Goal: Information Seeking & Learning: Learn about a topic

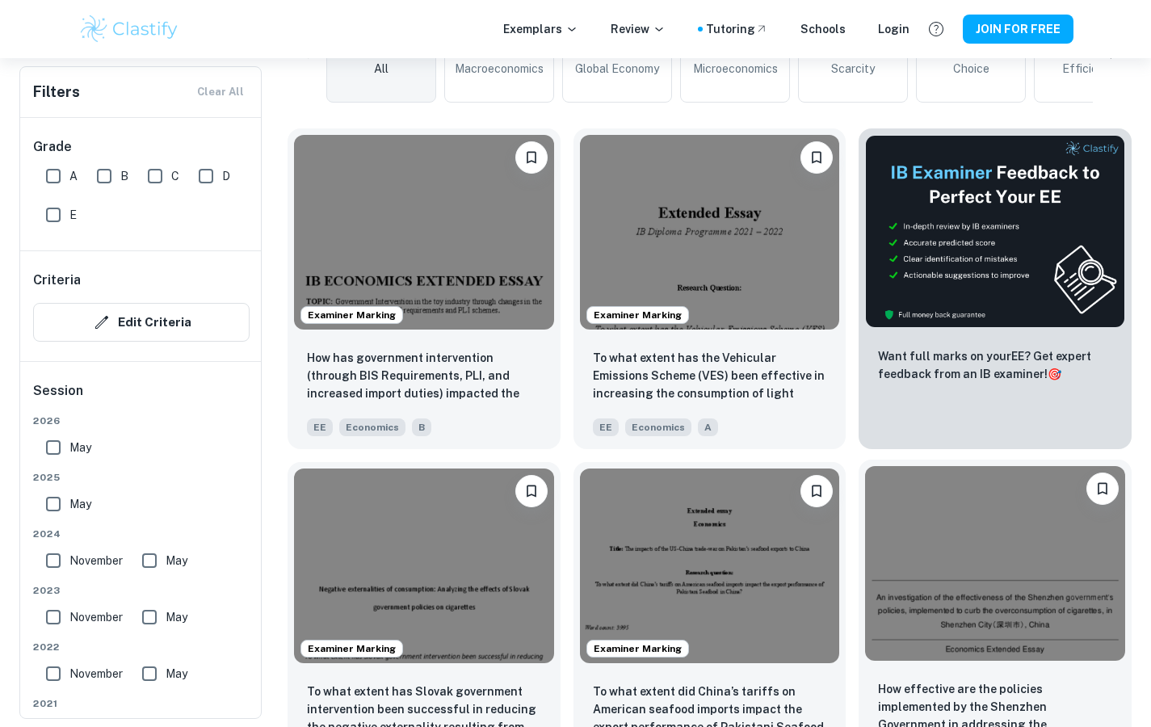
scroll to position [439, 0]
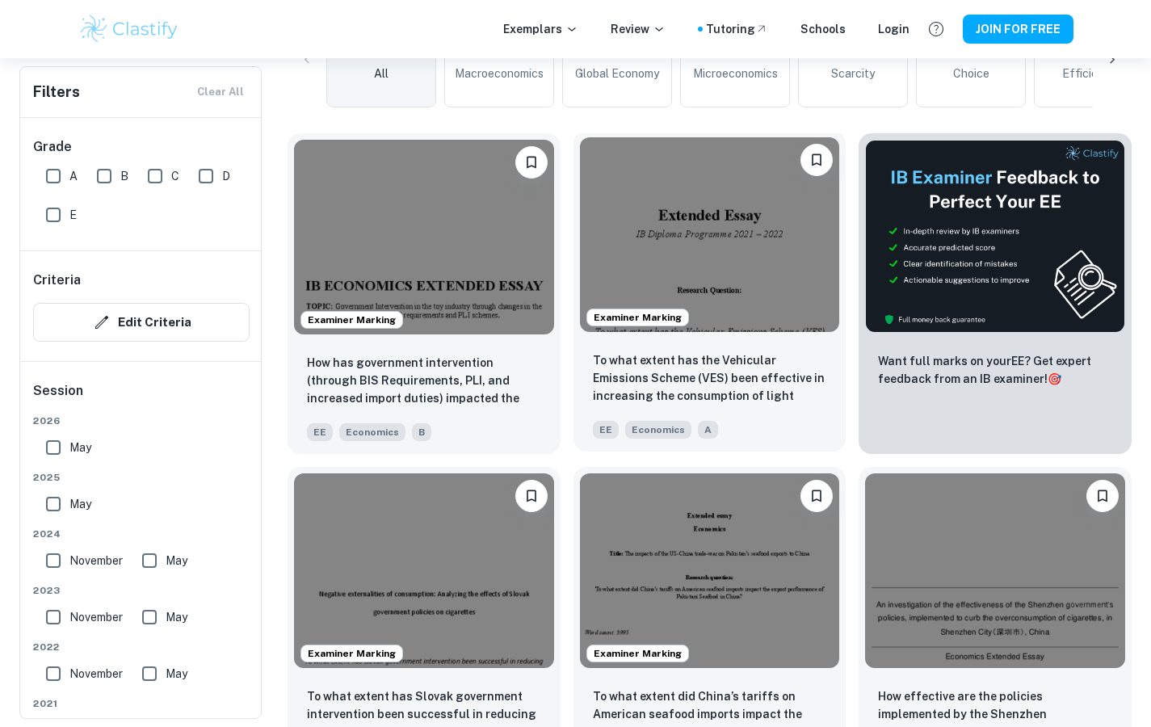
click at [695, 257] on img at bounding box center [710, 234] width 260 height 195
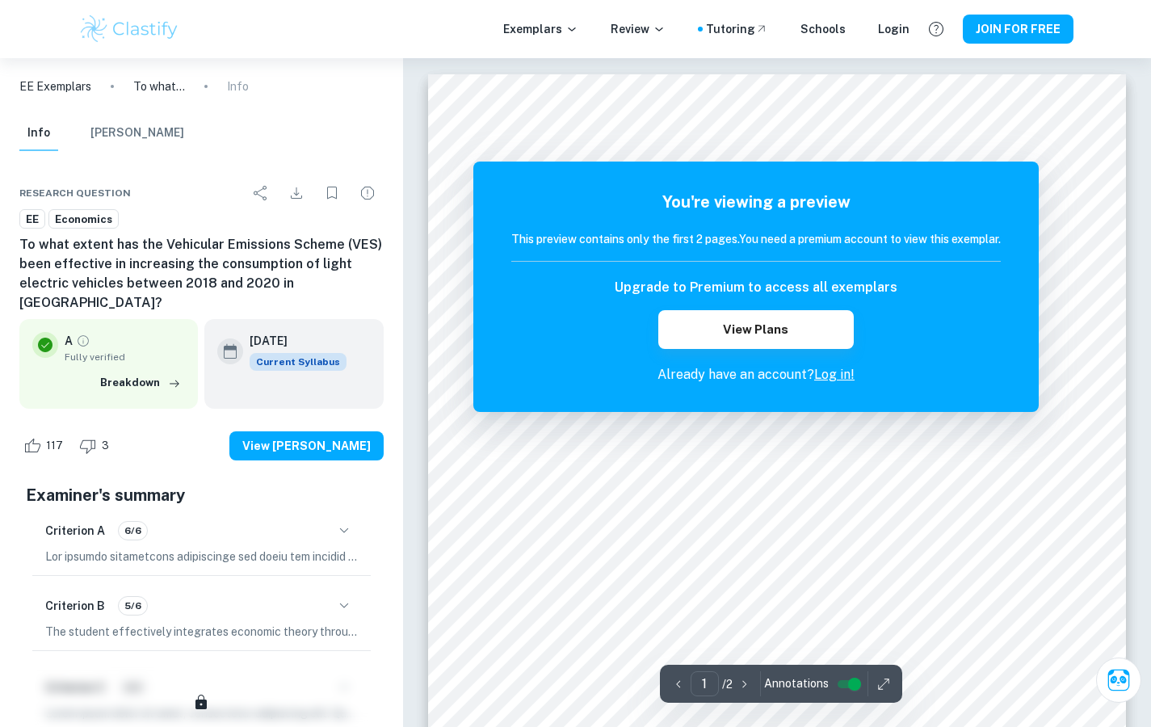
click at [838, 372] on link "Log in!" at bounding box center [834, 374] width 40 height 15
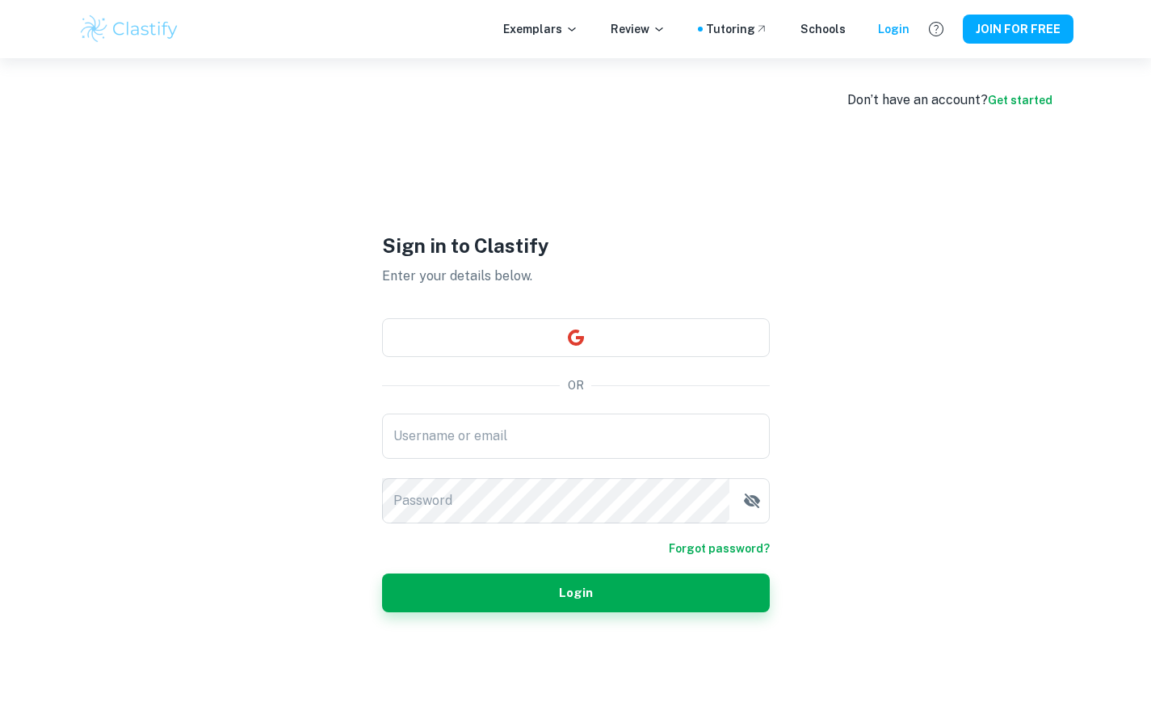
click at [496, 426] on input "Username or email" at bounding box center [576, 436] width 388 height 45
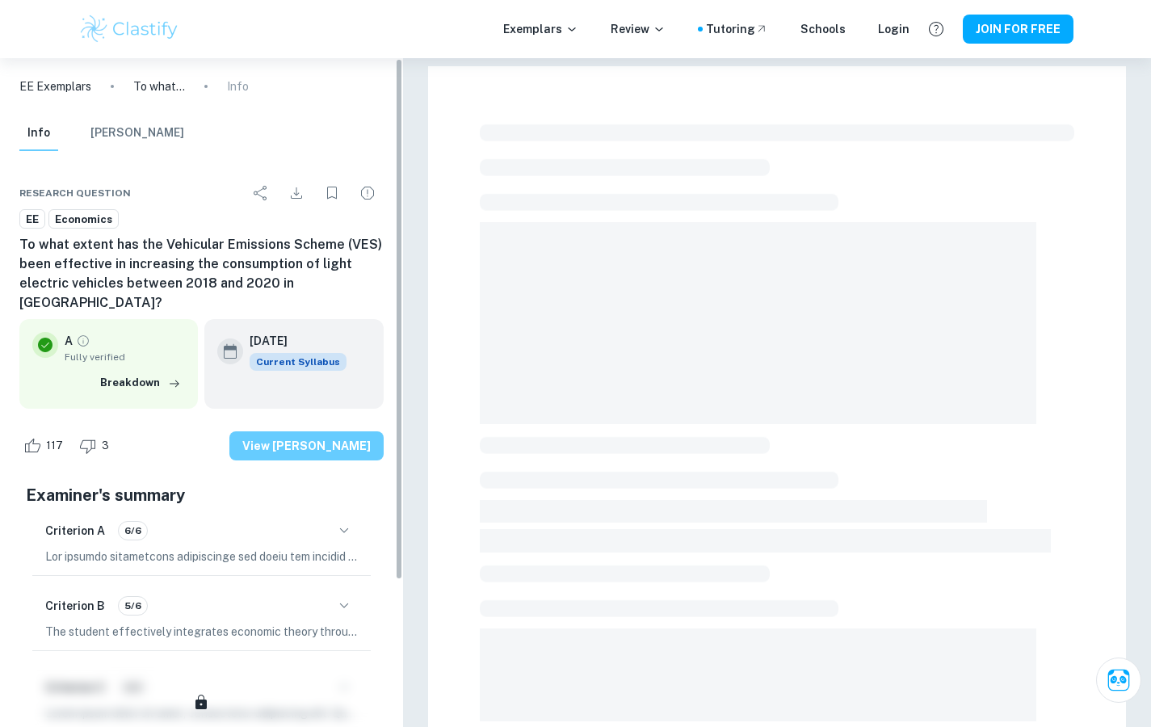
scroll to position [106, 0]
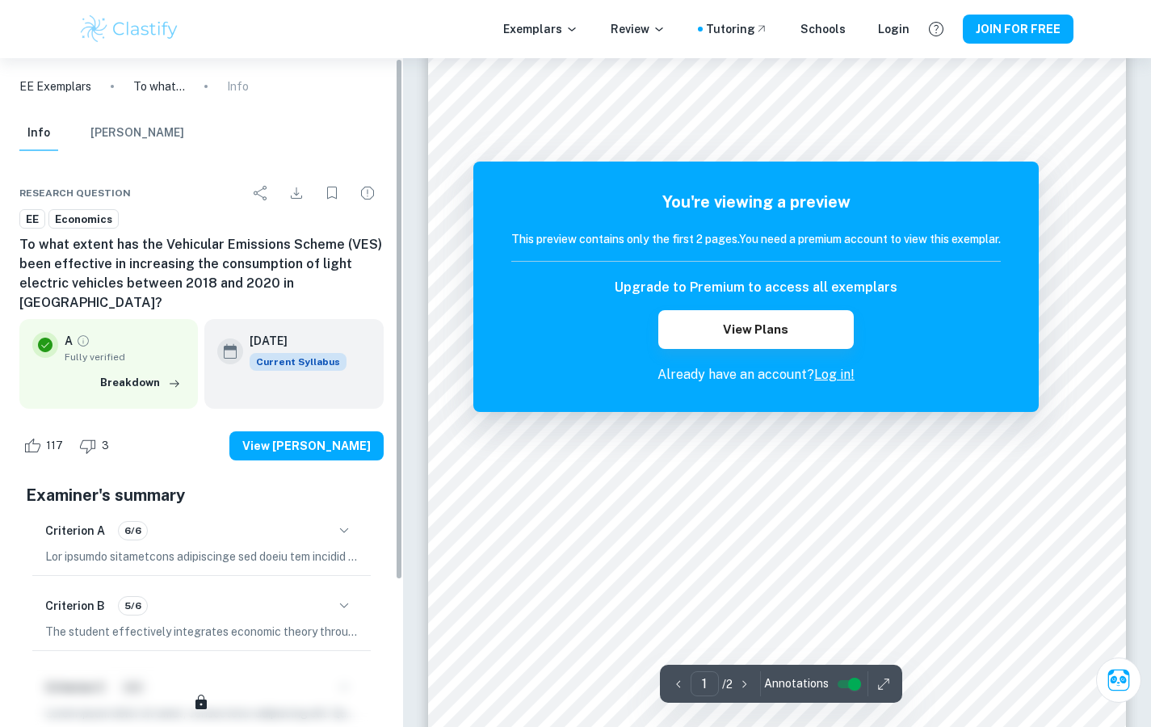
click at [106, 346] on div "A Fully verified Breakdown" at bounding box center [108, 363] width 178 height 89
click at [1016, 21] on button "JOIN FOR FREE" at bounding box center [1018, 29] width 111 height 29
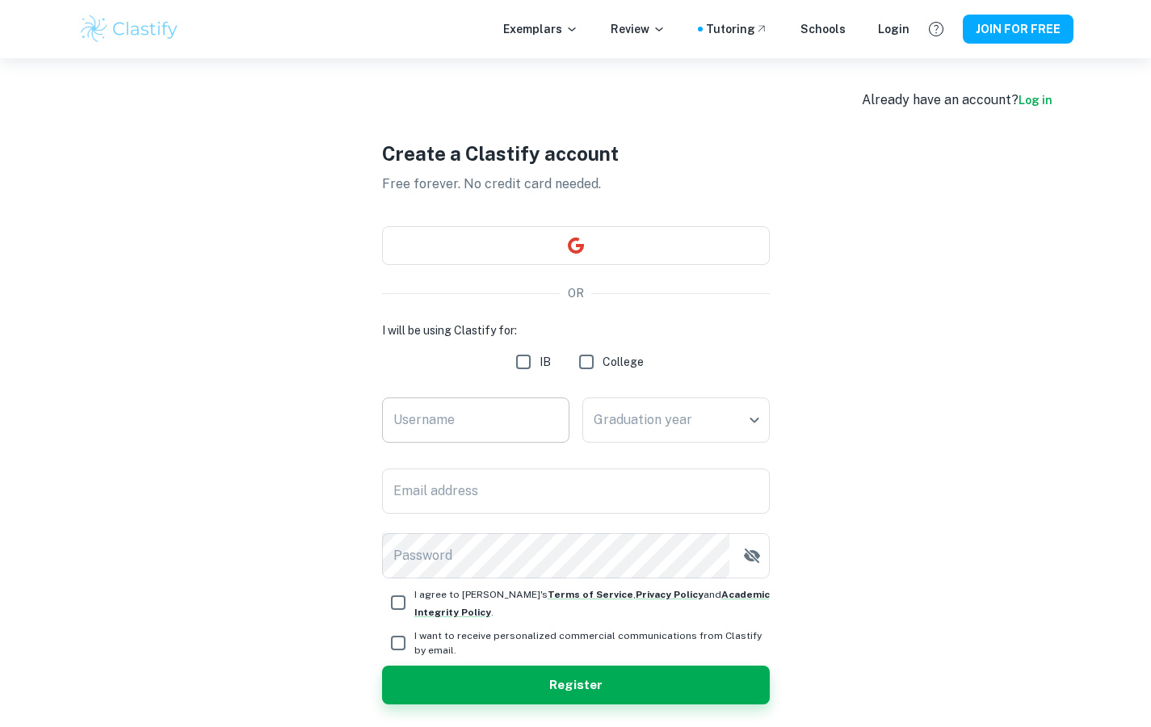
click at [466, 419] on input "Username" at bounding box center [475, 419] width 187 height 45
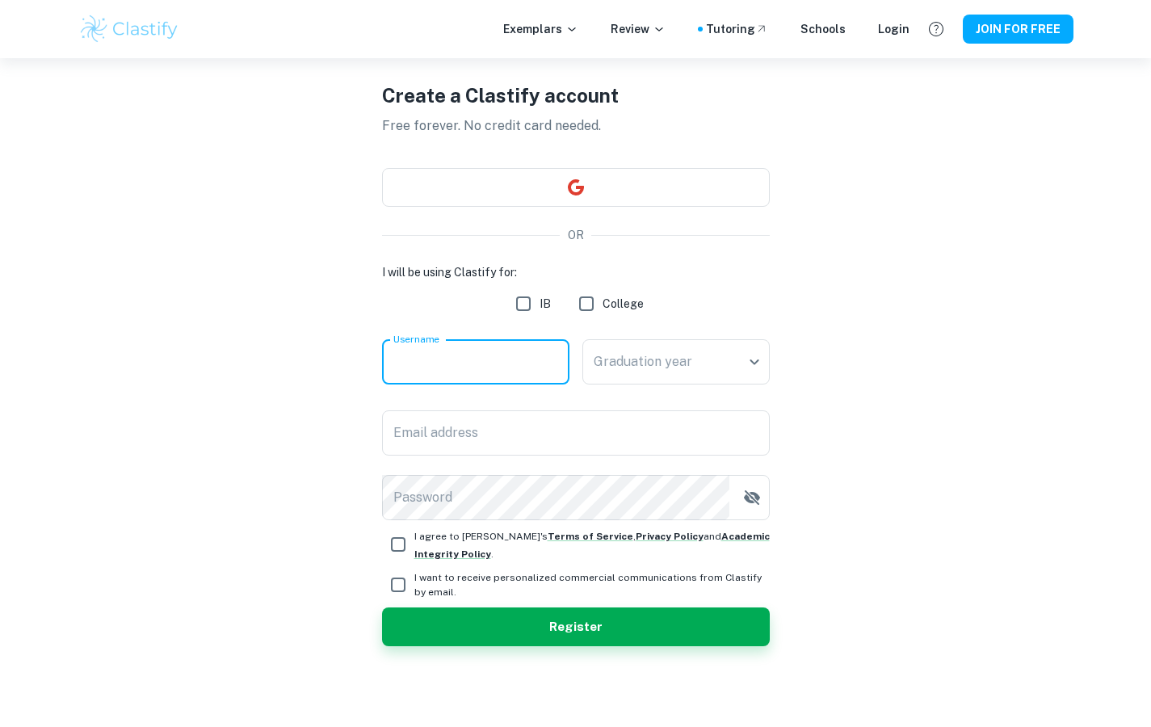
type input "R"
type input "ryangurung_"
click at [628, 361] on body "We value your privacy We use cookies to enhance your browsing experience, serve…" at bounding box center [575, 363] width 1151 height 727
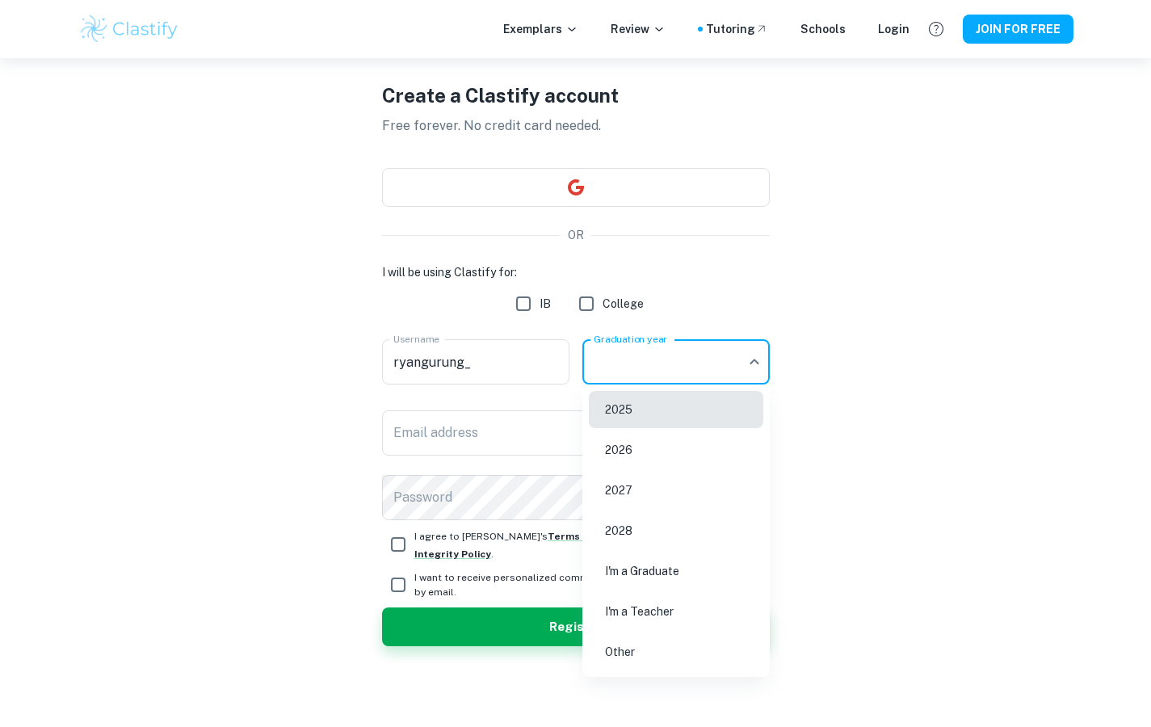
click at [710, 441] on li "2026" at bounding box center [676, 449] width 174 height 37
type input "2026"
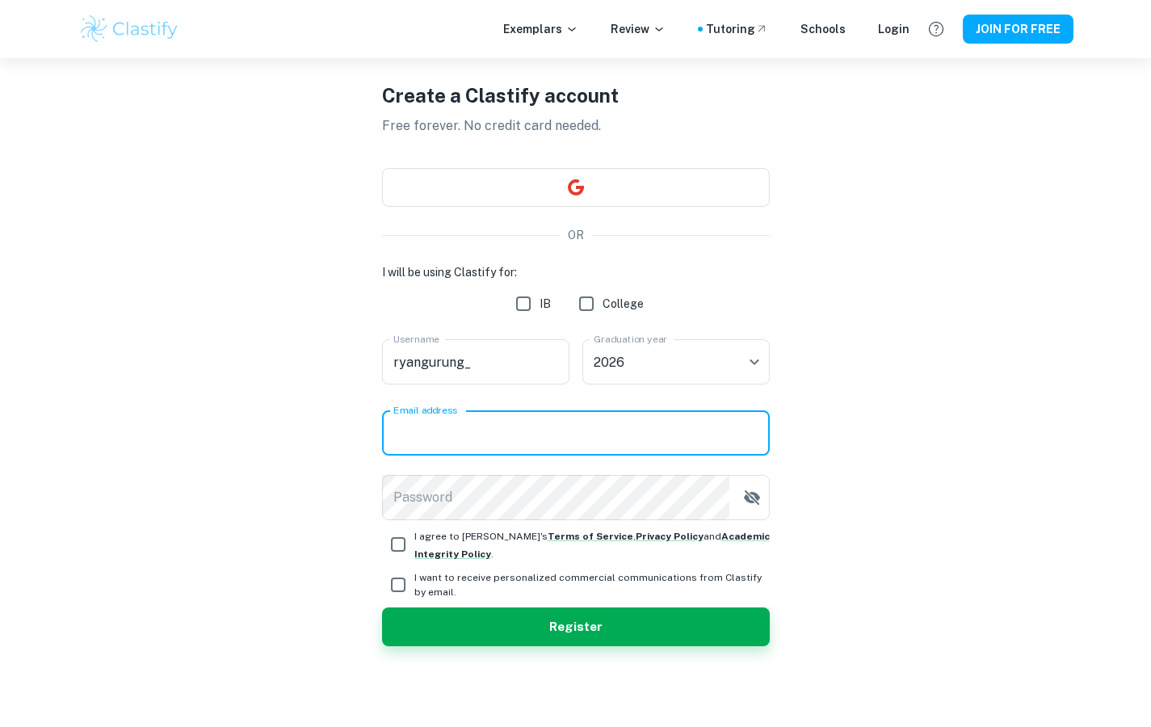
click at [502, 449] on input "Email address" at bounding box center [576, 432] width 388 height 45
type input "[PERSON_NAME][EMAIL_ADDRESS][PERSON_NAME][DOMAIN_NAME]"
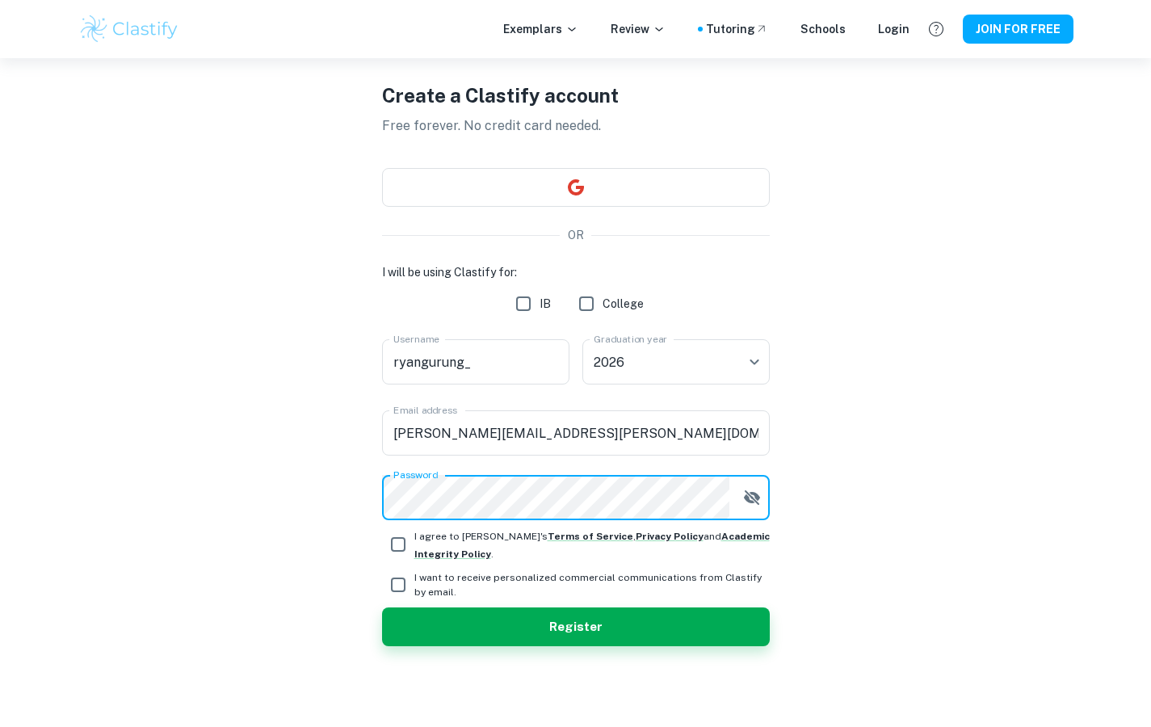
click at [399, 545] on input "I agree to [PERSON_NAME]'s Terms of Service , Privacy Policy and Academic Integ…" at bounding box center [398, 544] width 32 height 32
checkbox input "true"
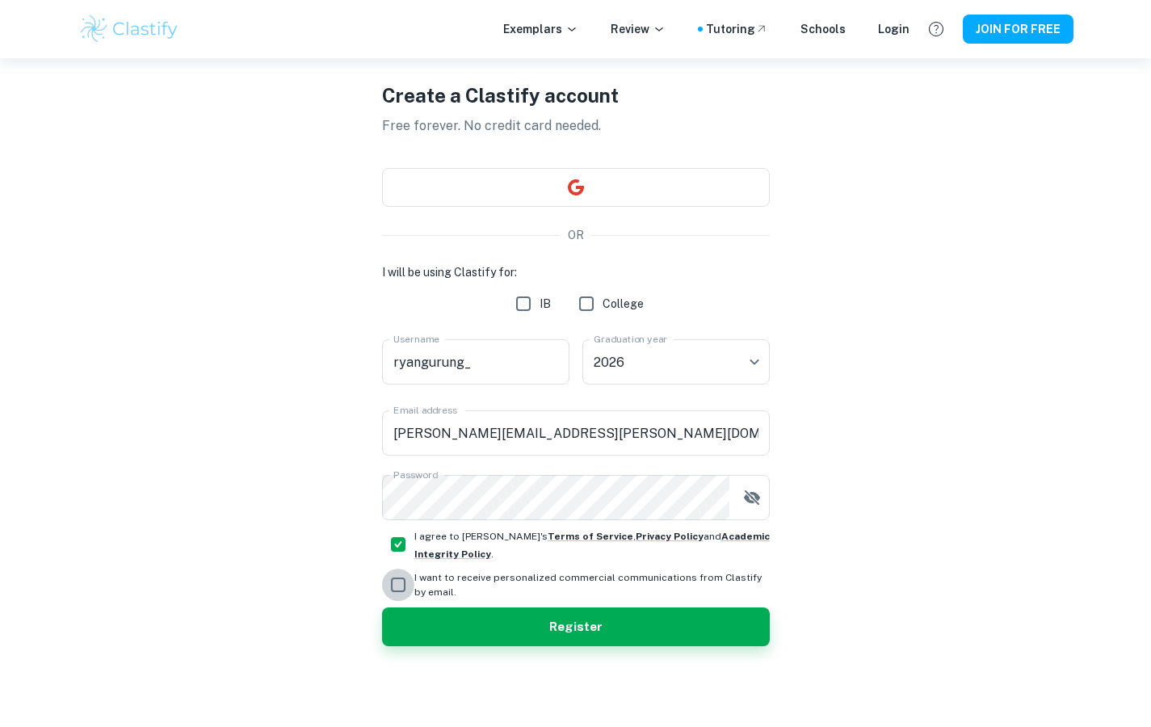
click at [399, 593] on input "I want to receive personalized commercial communications from Clastify by email." at bounding box center [398, 585] width 32 height 32
checkbox input "true"
click at [382, 607] on button "Register" at bounding box center [576, 626] width 388 height 39
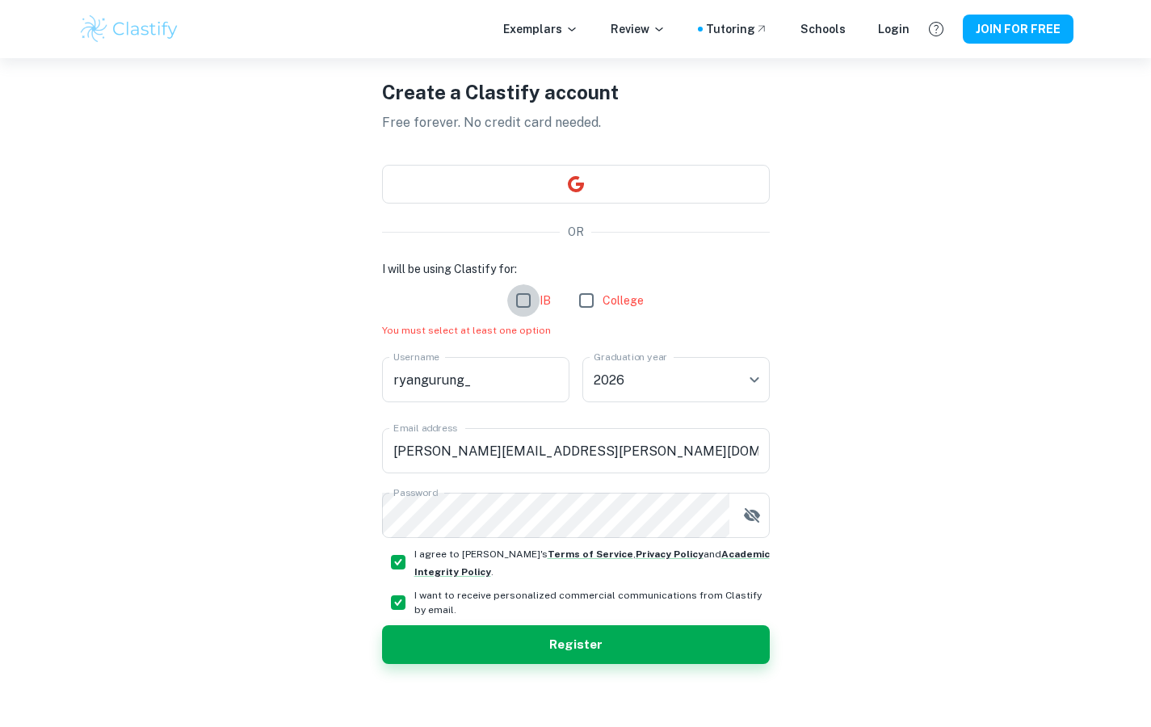
click at [530, 306] on input "IB" at bounding box center [523, 300] width 32 height 32
checkbox input "true"
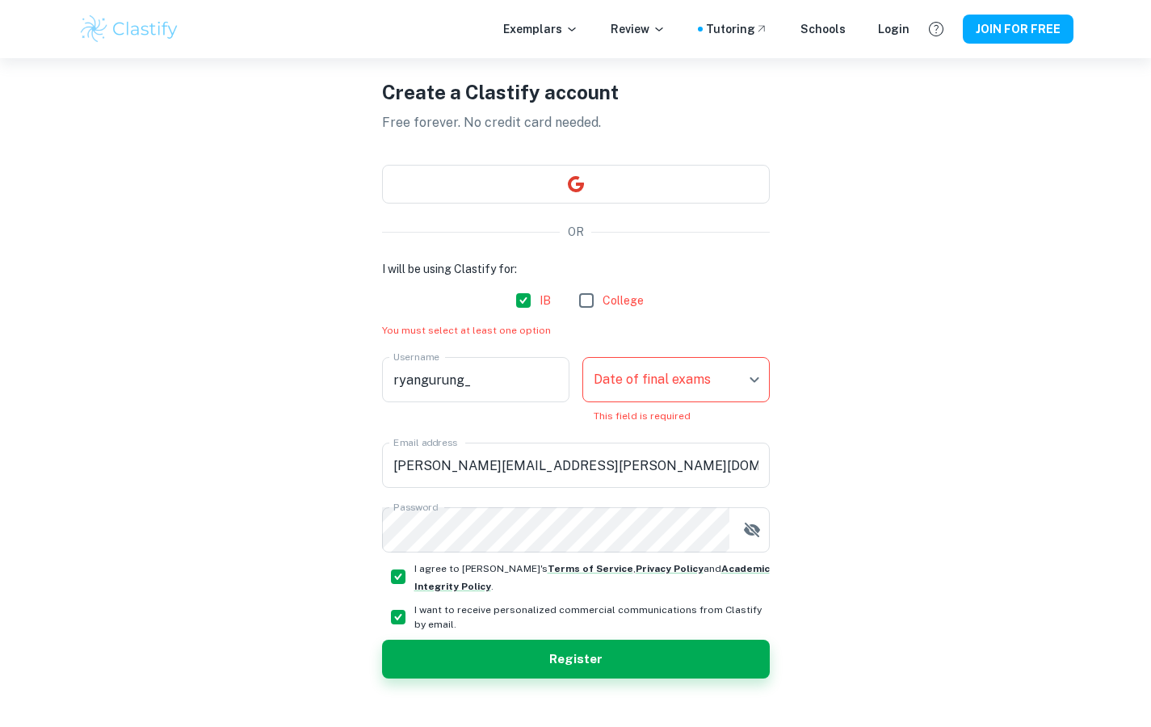
click at [607, 681] on div "Create a Clastify account Free forever. No credit card needed. OR I will be usi…" at bounding box center [576, 378] width 388 height 756
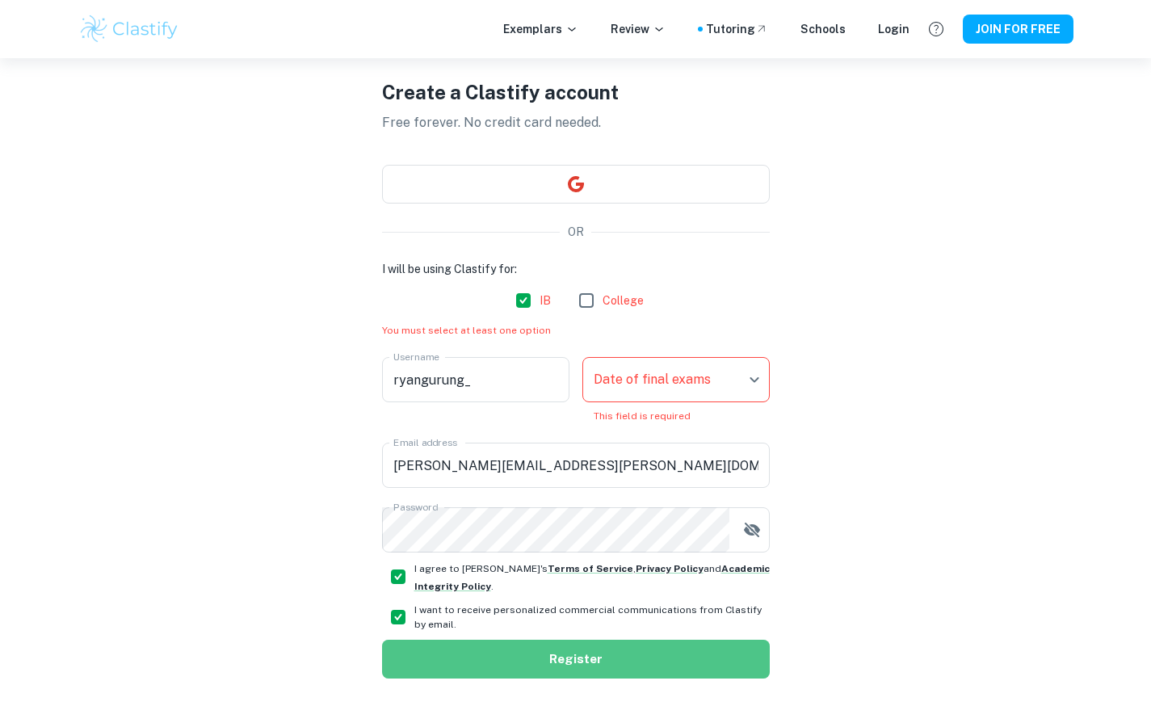
click at [619, 652] on button "Register" at bounding box center [576, 659] width 388 height 39
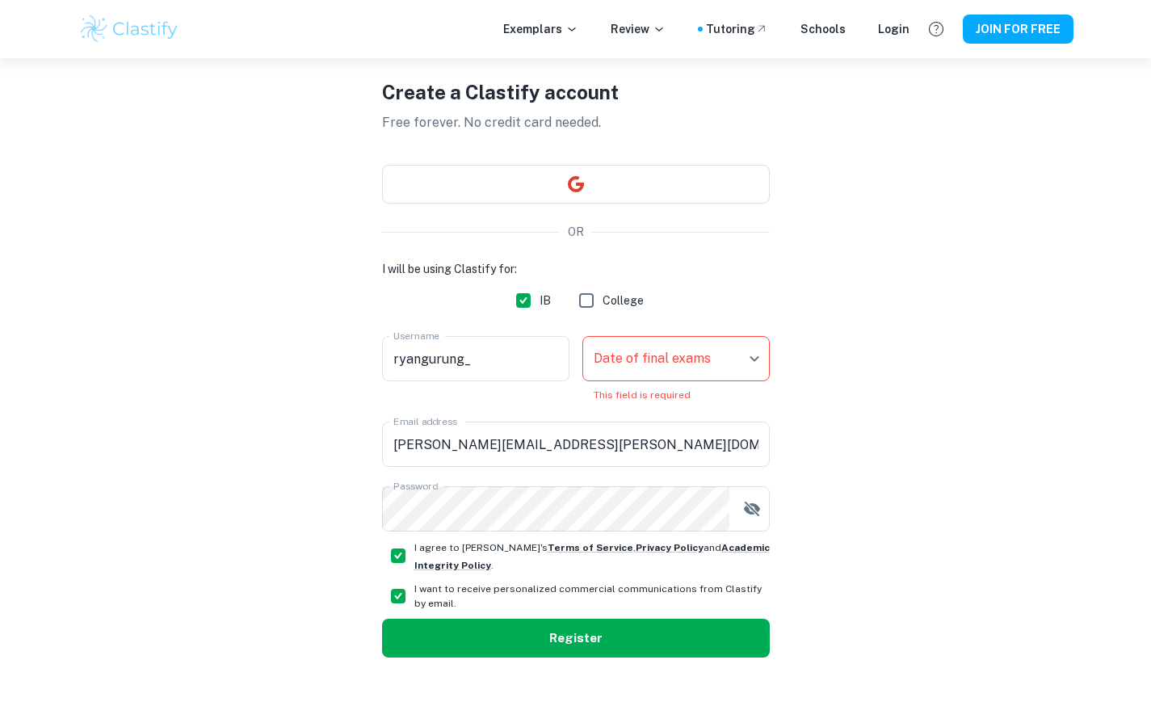
click at [622, 640] on button "Register" at bounding box center [576, 638] width 388 height 39
click at [695, 352] on body "We value your privacy We use cookies to enhance your browsing experience, serve…" at bounding box center [575, 363] width 1151 height 727
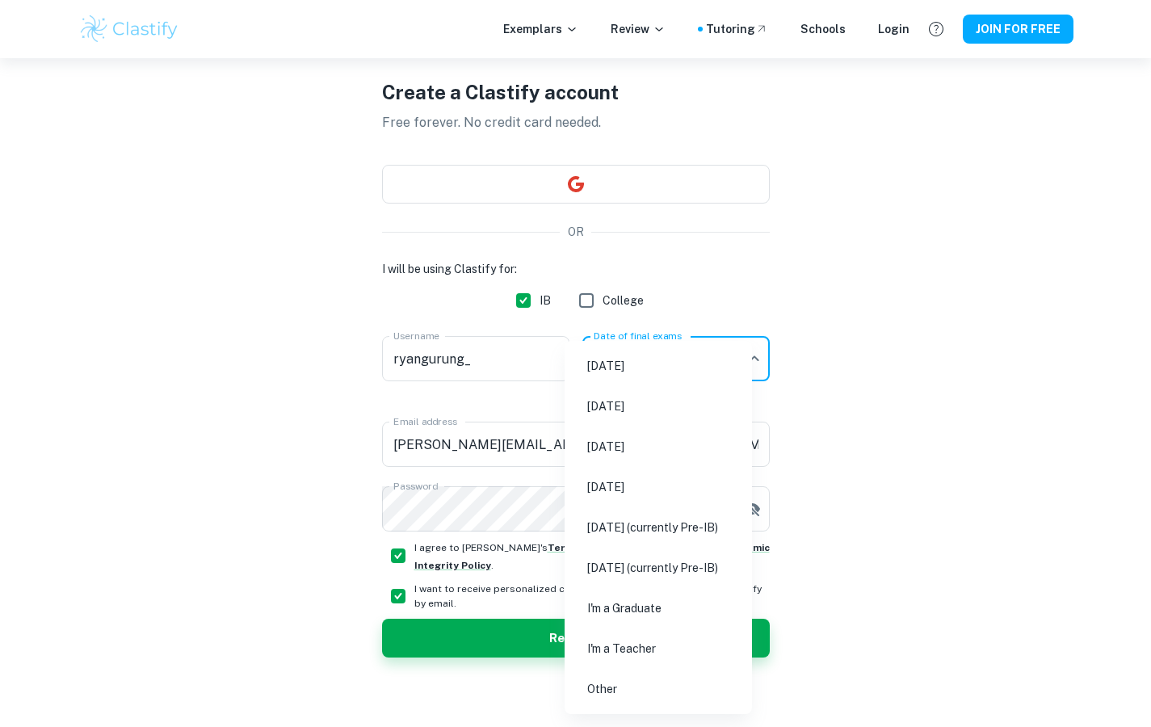
click at [670, 434] on li "[DATE]" at bounding box center [658, 446] width 174 height 37
type input "M26"
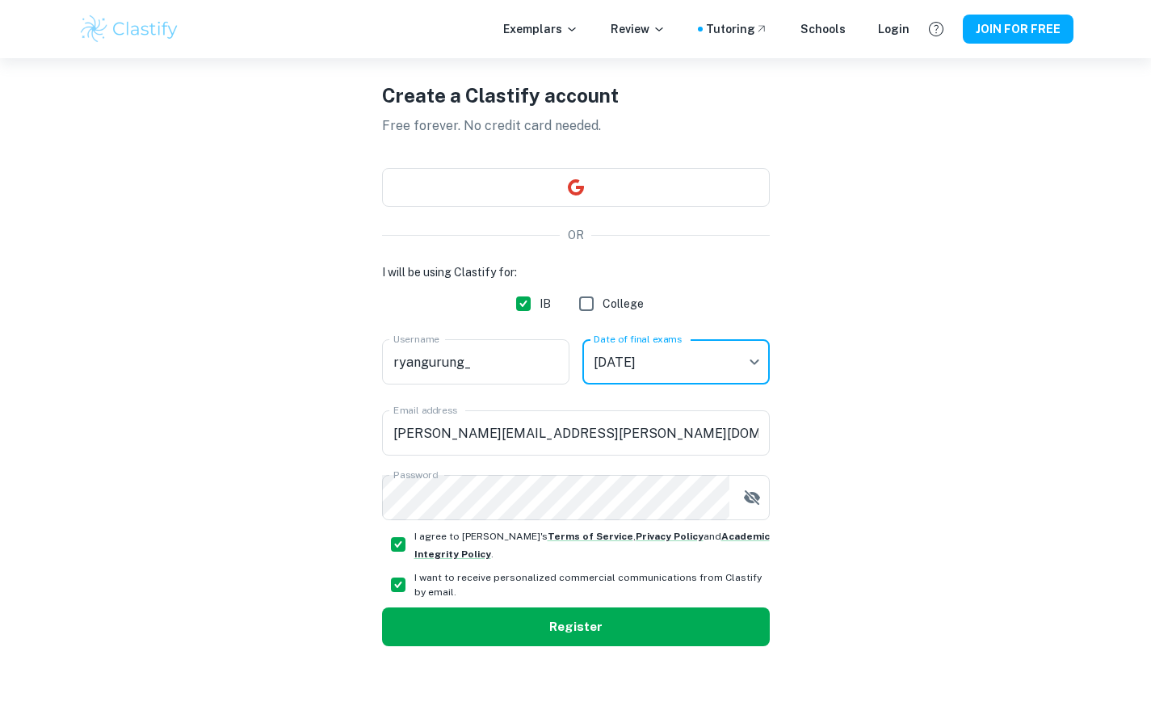
click at [592, 636] on button "Register" at bounding box center [576, 626] width 388 height 39
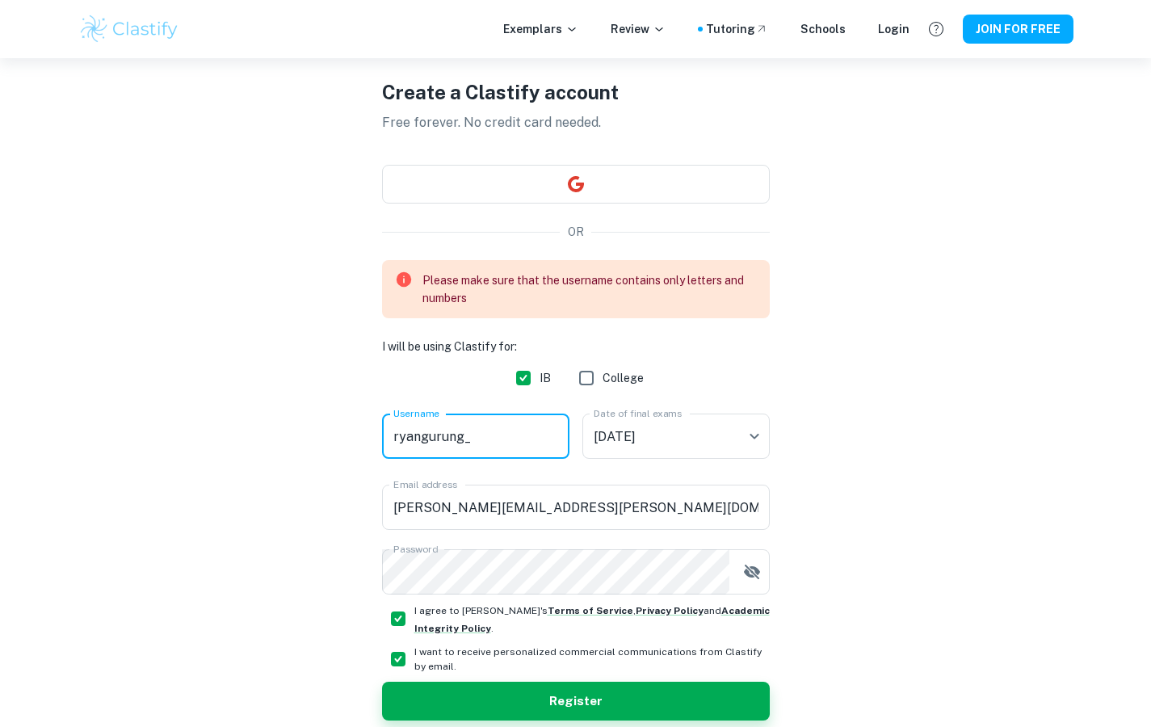
drag, startPoint x: 497, startPoint y: 443, endPoint x: 363, endPoint y: 415, distance: 136.1
click at [363, 415] on div "Create a Clastify account Free forever. No credit card needed. OR Please make s…" at bounding box center [575, 399] width 995 height 798
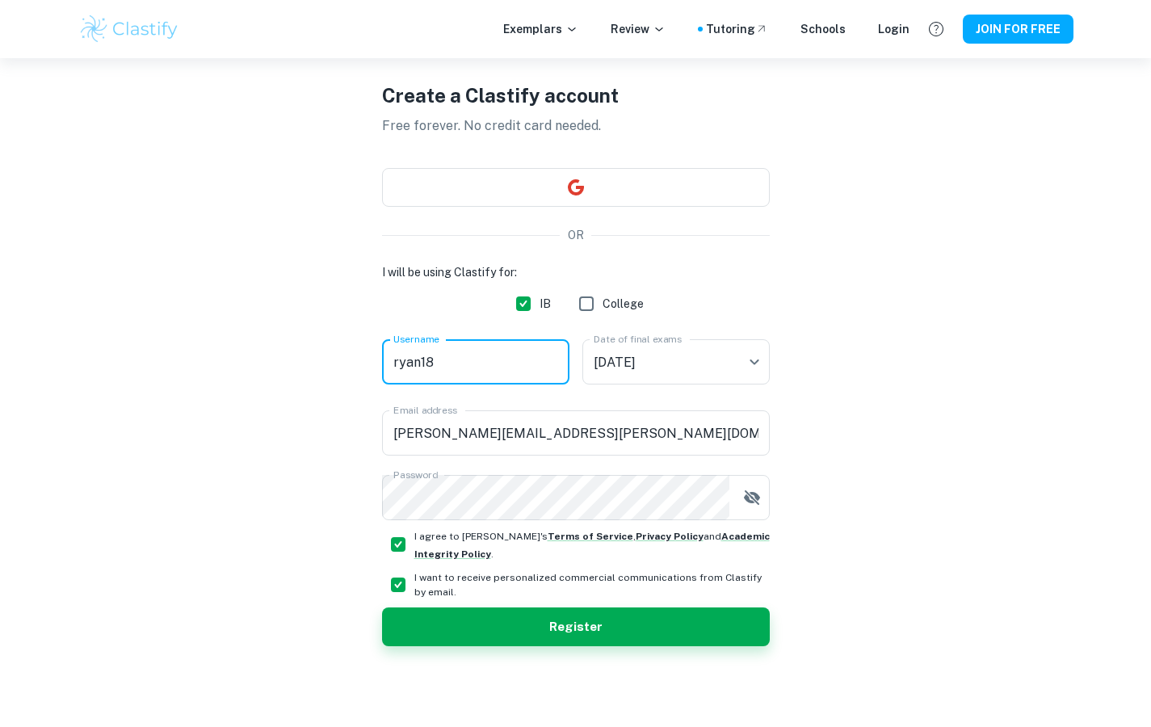
type input "ryan18"
click at [382, 607] on button "Register" at bounding box center [576, 626] width 388 height 39
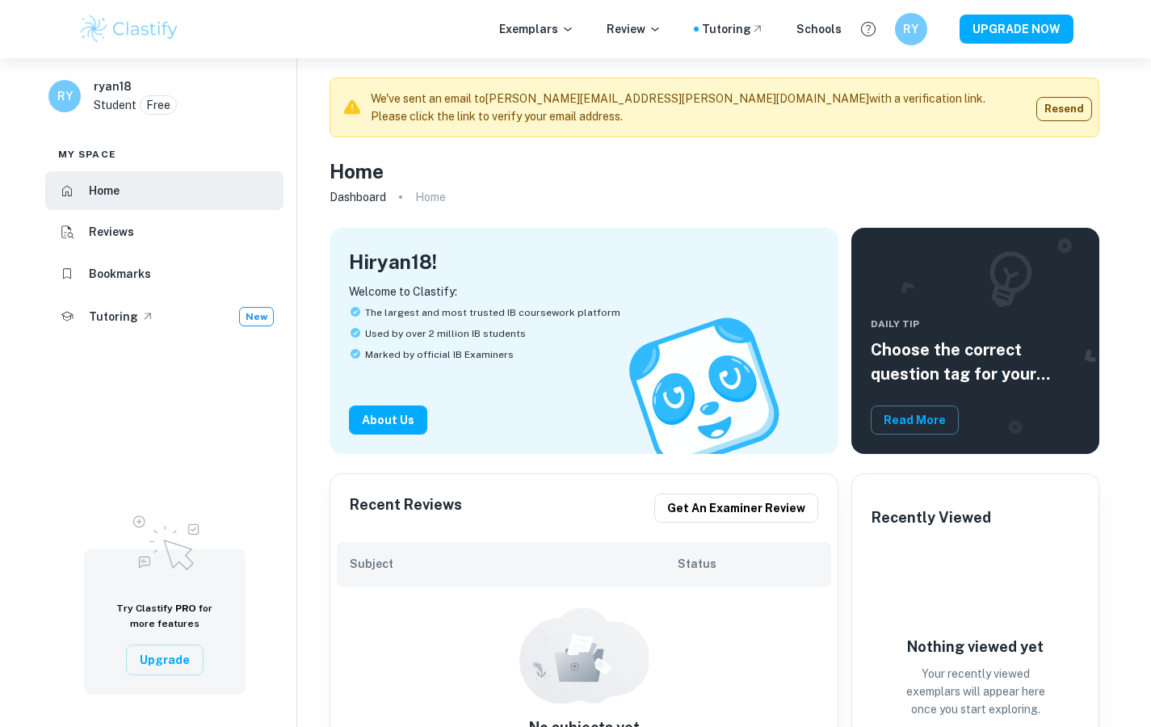
click at [1062, 246] on div "Daily Tip Choose the correct question tag for your coursework Read More" at bounding box center [975, 341] width 248 height 226
click at [1059, 240] on div "Daily Tip Choose the correct question tag for your coursework Read More" at bounding box center [975, 341] width 248 height 226
click at [1067, 244] on div "Daily Tip Choose the correct question tag for your coursework Read More" at bounding box center [975, 341] width 248 height 226
click at [1063, 247] on div "Daily Tip Choose the correct question tag for your coursework Read More" at bounding box center [975, 341] width 248 height 226
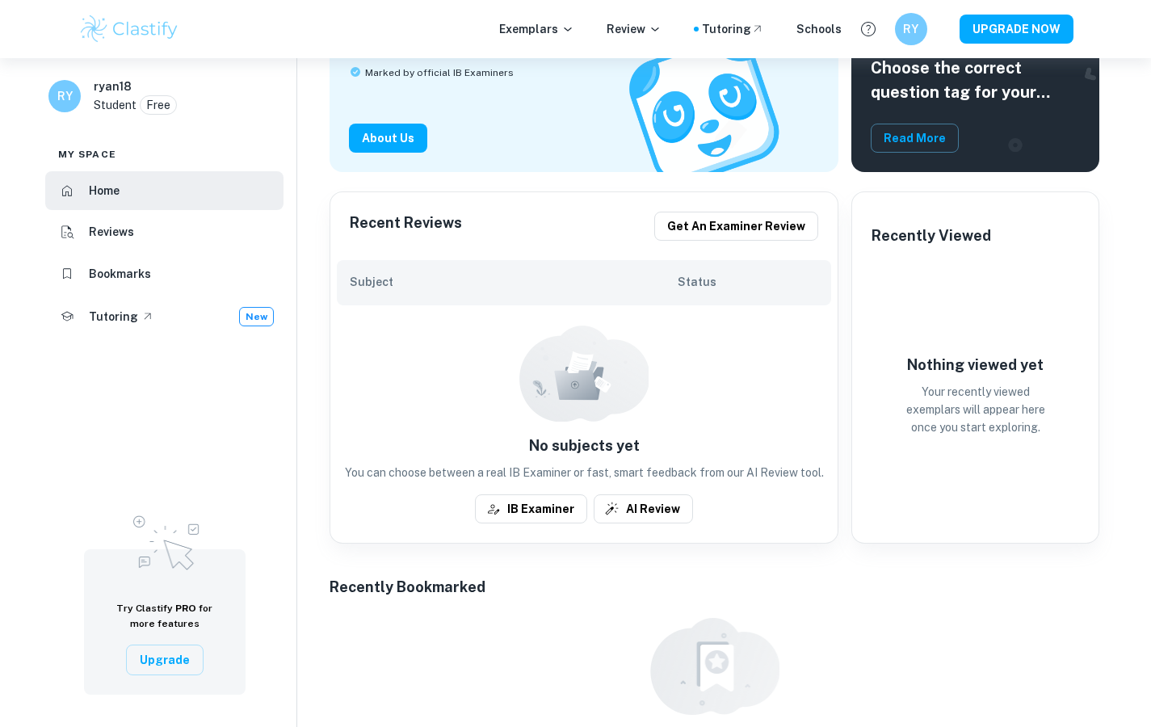
scroll to position [6, 0]
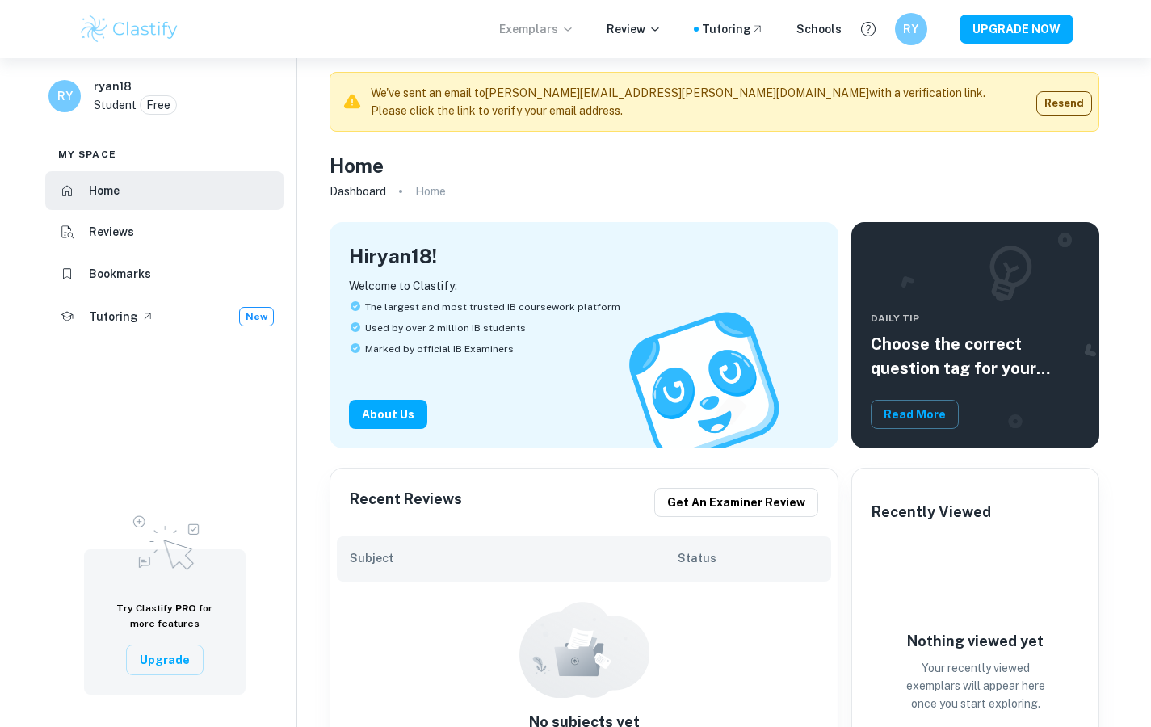
click at [552, 32] on p "Exemplars" at bounding box center [536, 29] width 75 height 18
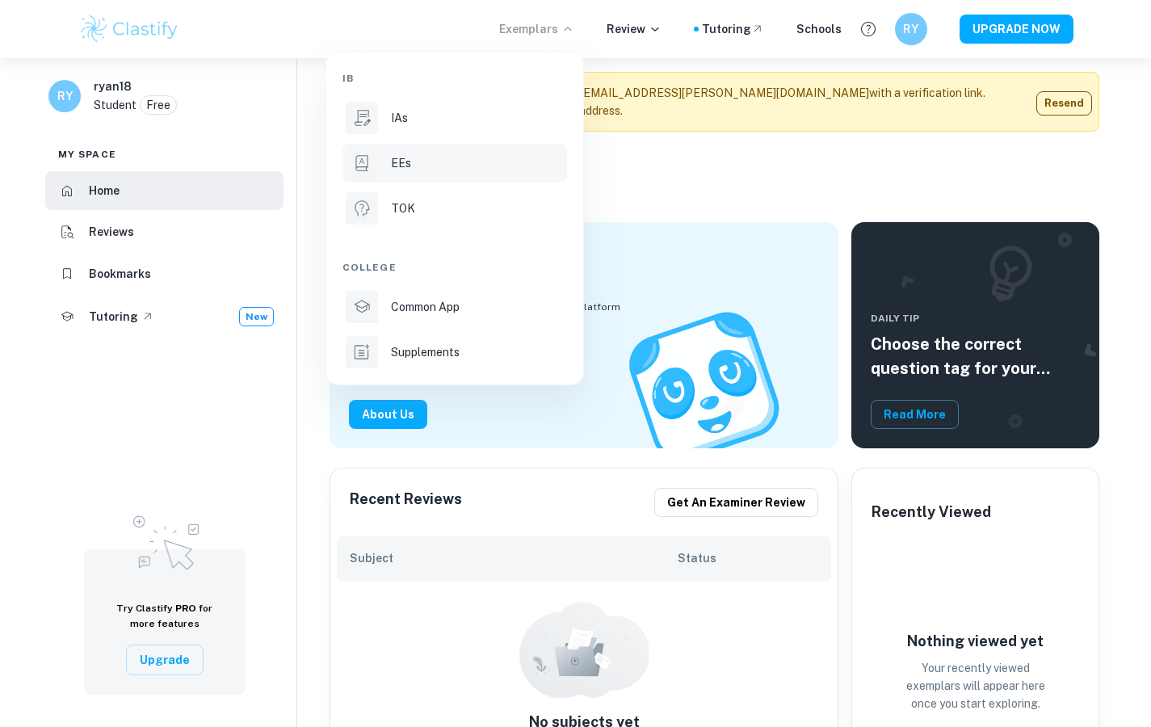
click at [401, 170] on p "EEs" at bounding box center [401, 163] width 20 height 18
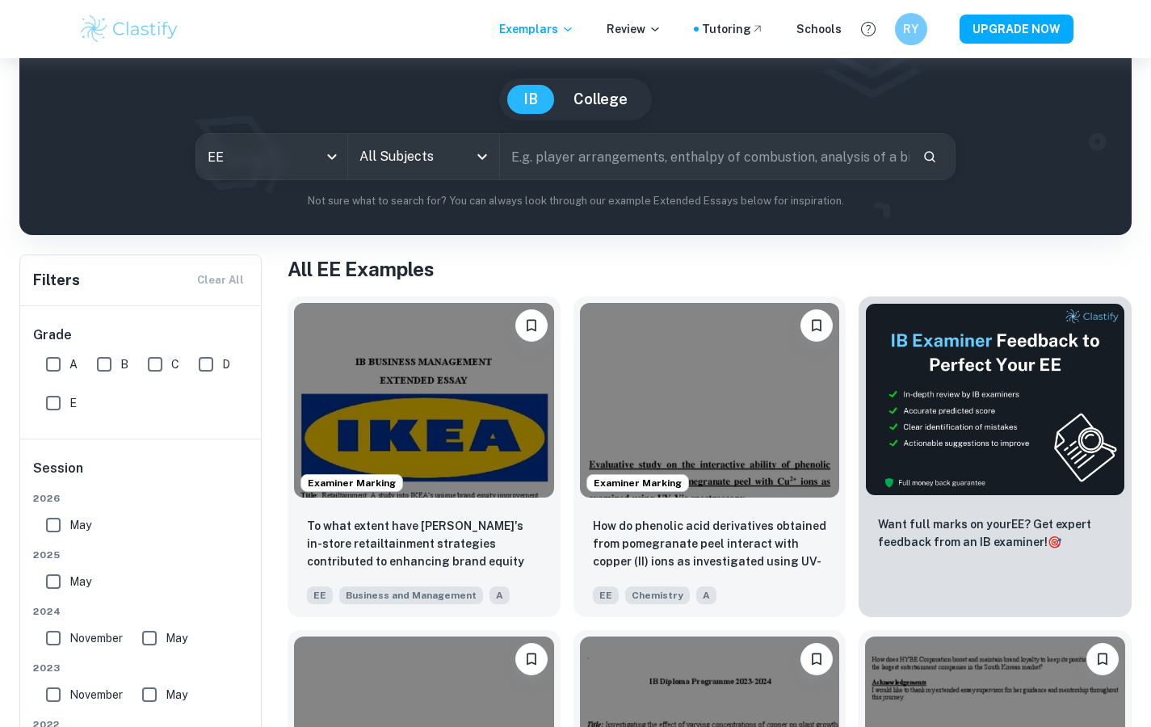
scroll to position [129, 0]
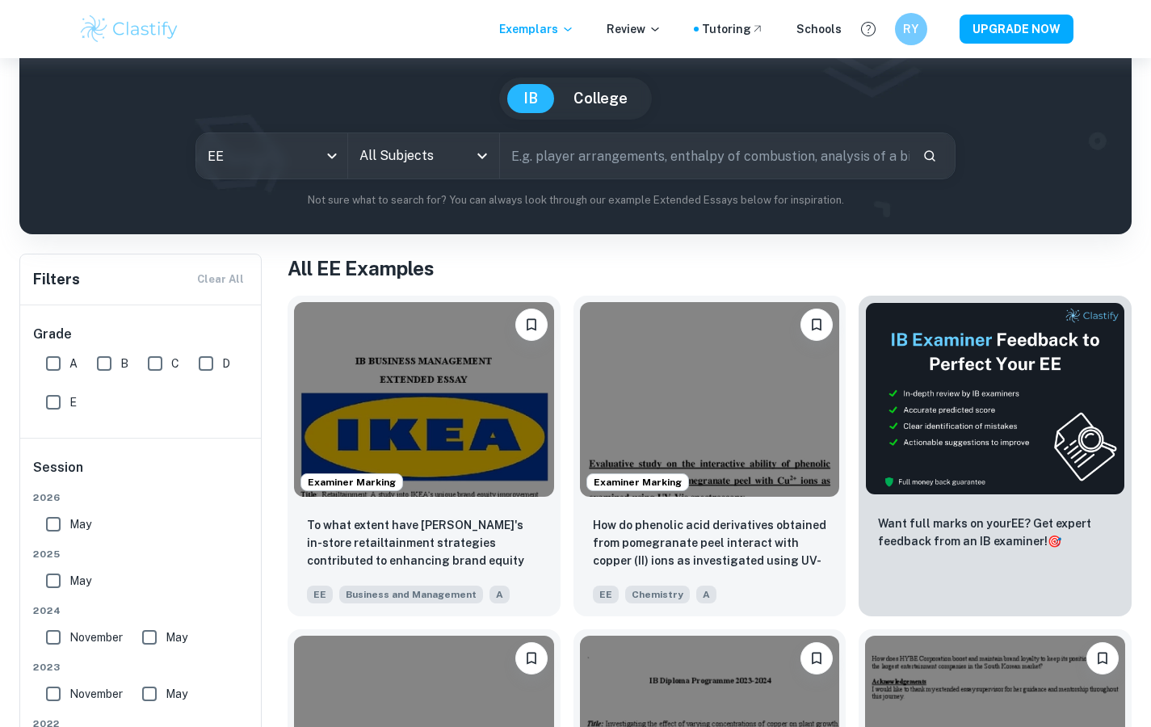
click at [603, 170] on input "text" at bounding box center [705, 155] width 410 height 45
click at [468, 144] on div "All Subjects" at bounding box center [423, 155] width 151 height 45
click at [461, 162] on input "All Subjects" at bounding box center [411, 156] width 112 height 31
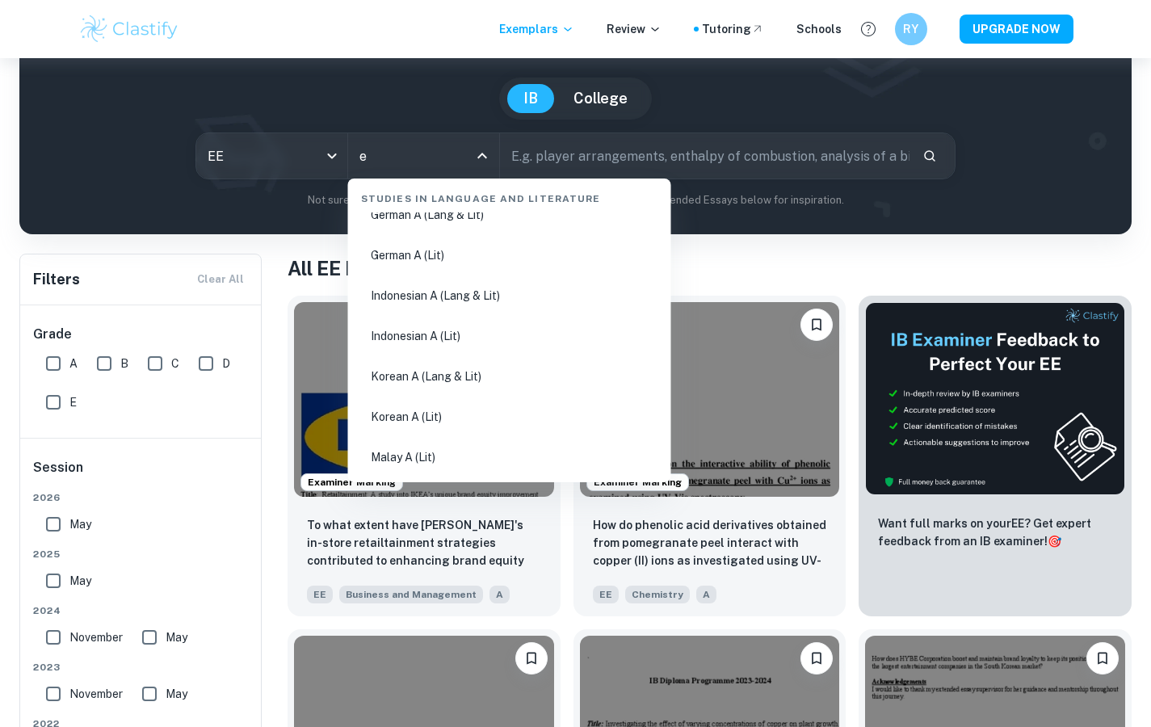
scroll to position [0, 0]
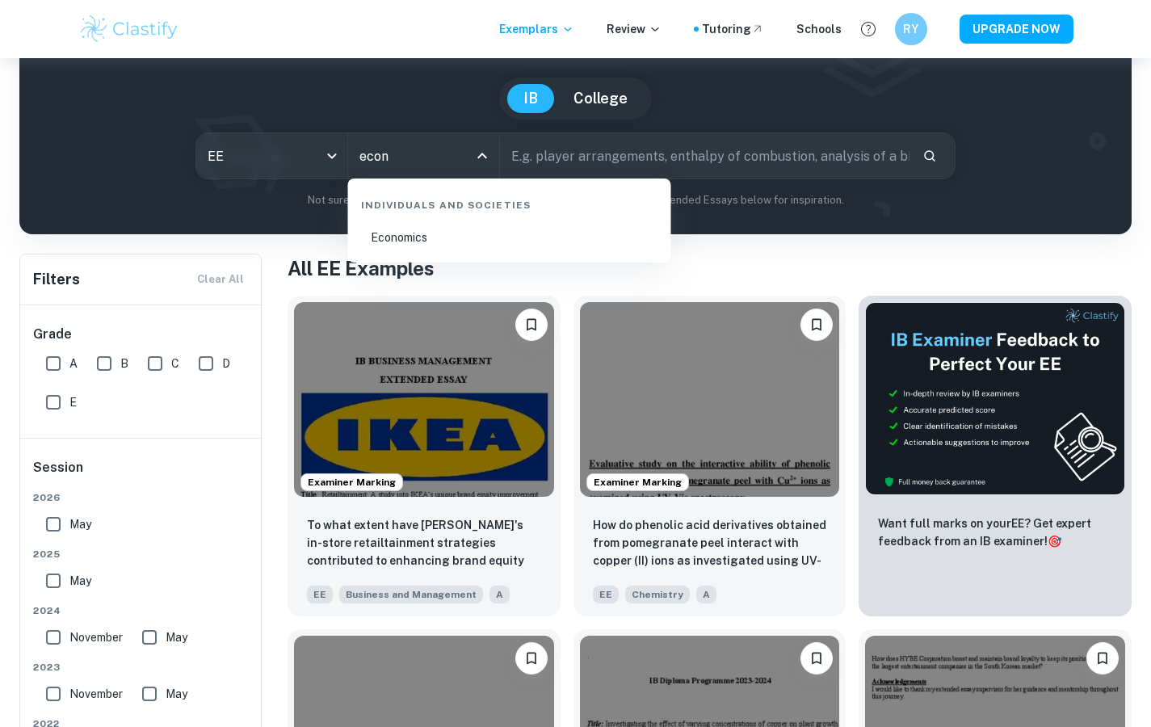
type input "econ"
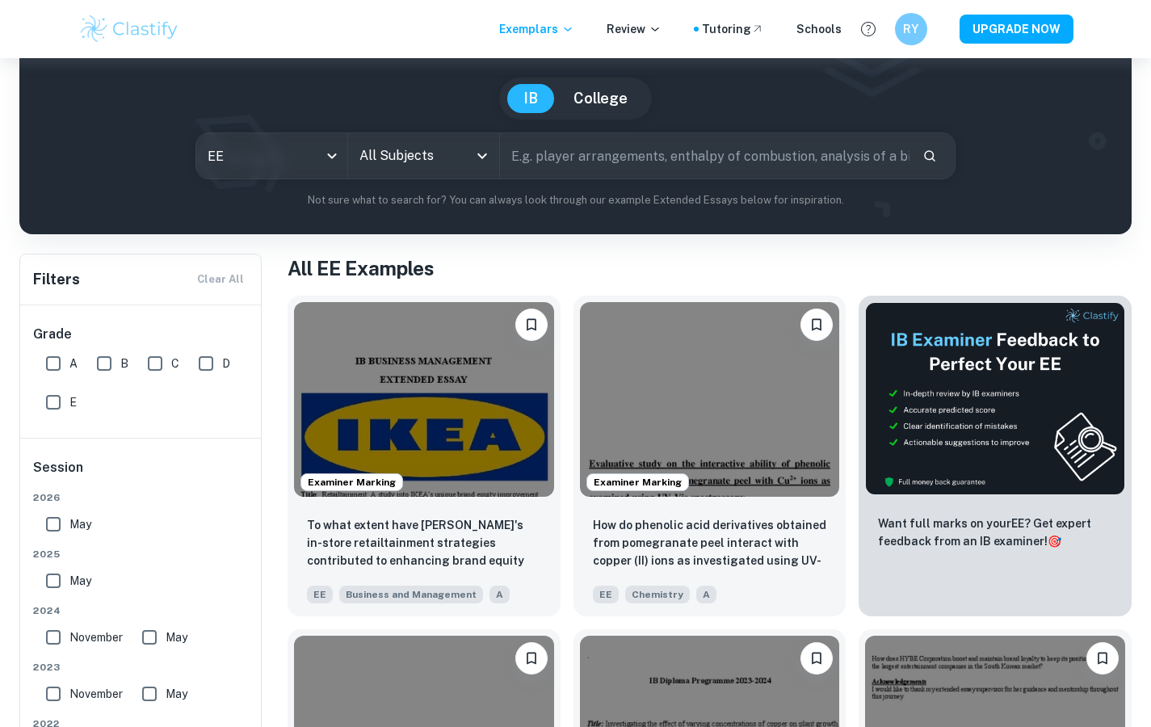
click at [466, 155] on input "All Subjects" at bounding box center [411, 156] width 112 height 31
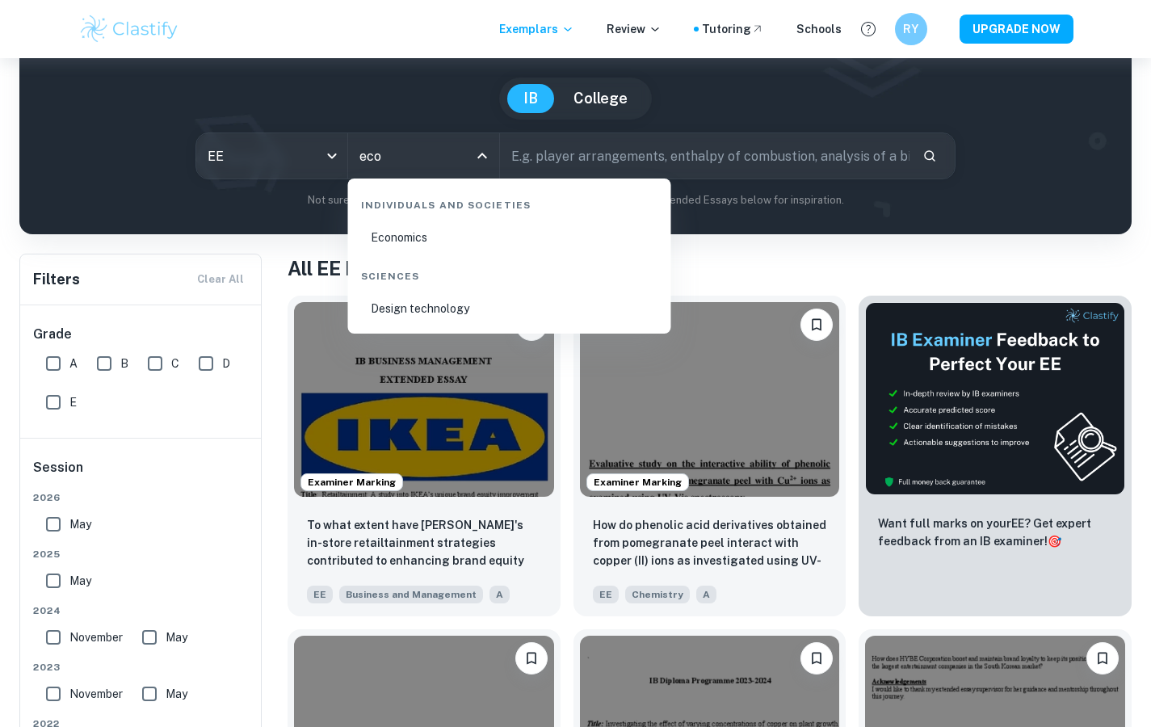
type input "econ"
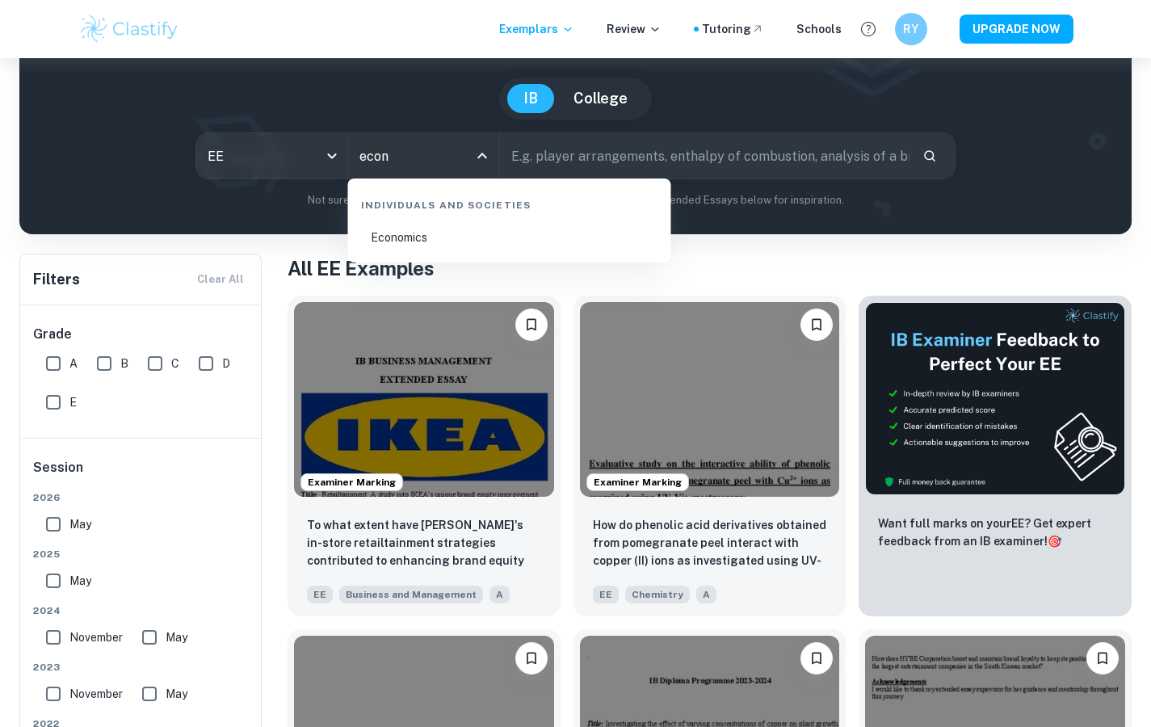
click at [426, 242] on li "Economics" at bounding box center [510, 237] width 310 height 37
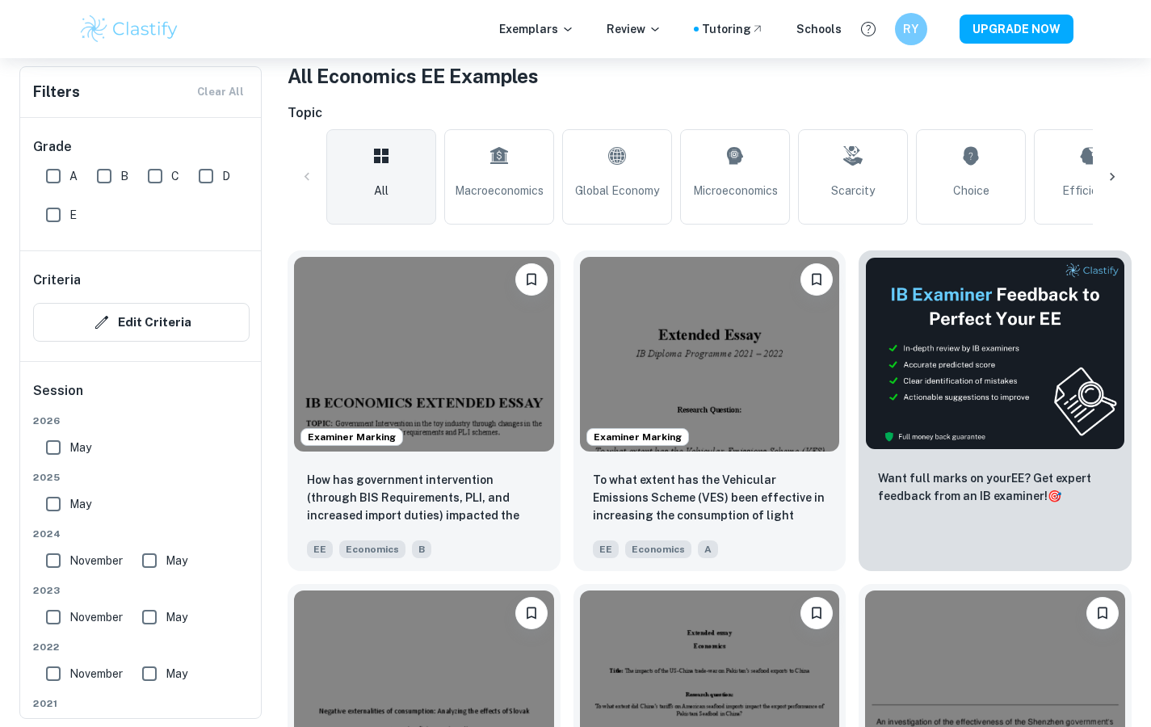
scroll to position [323, 0]
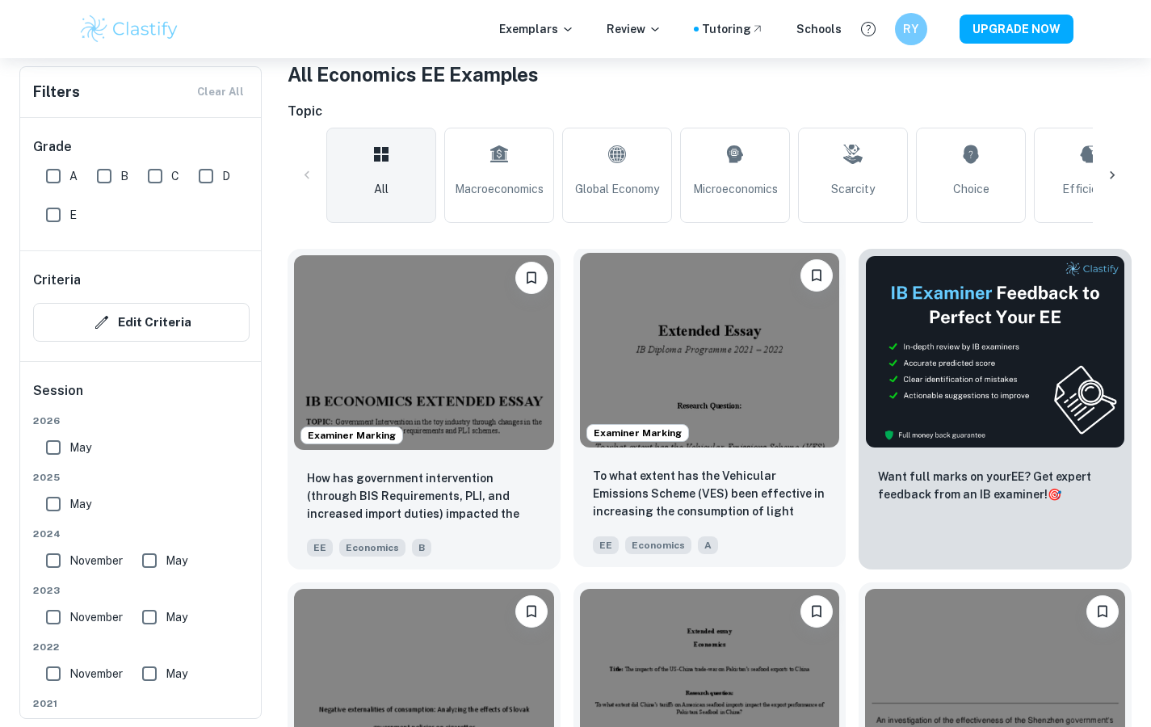
click at [746, 354] on img at bounding box center [710, 350] width 260 height 195
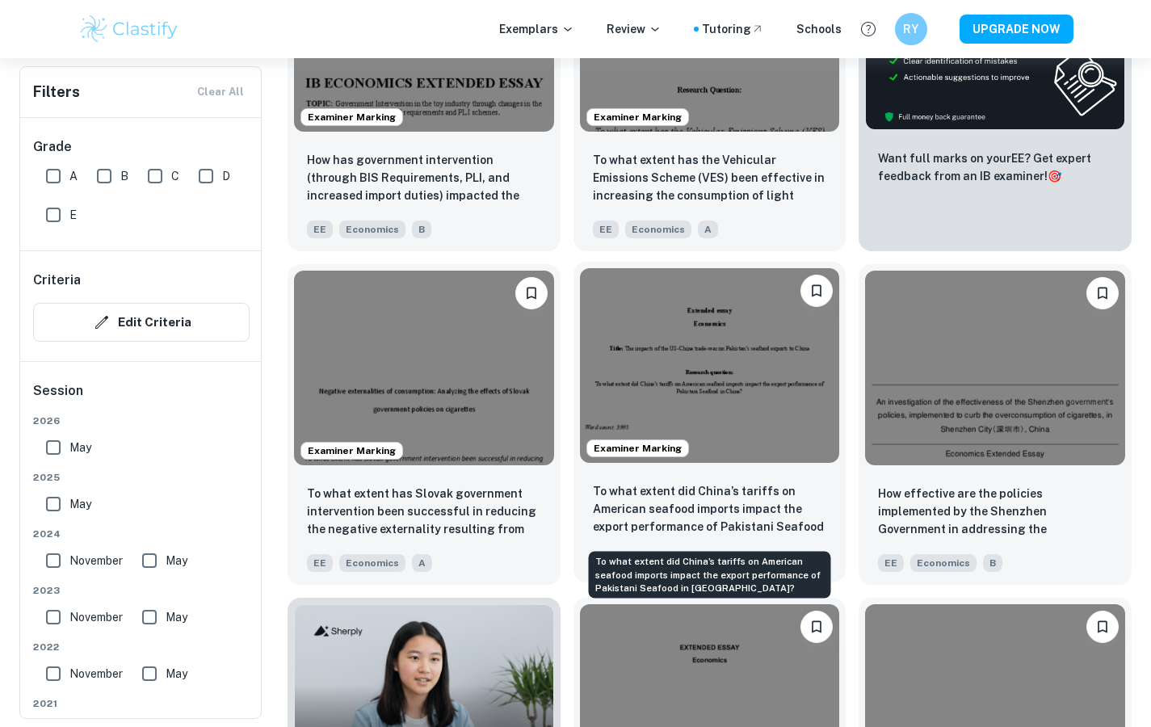
scroll to position [645, 0]
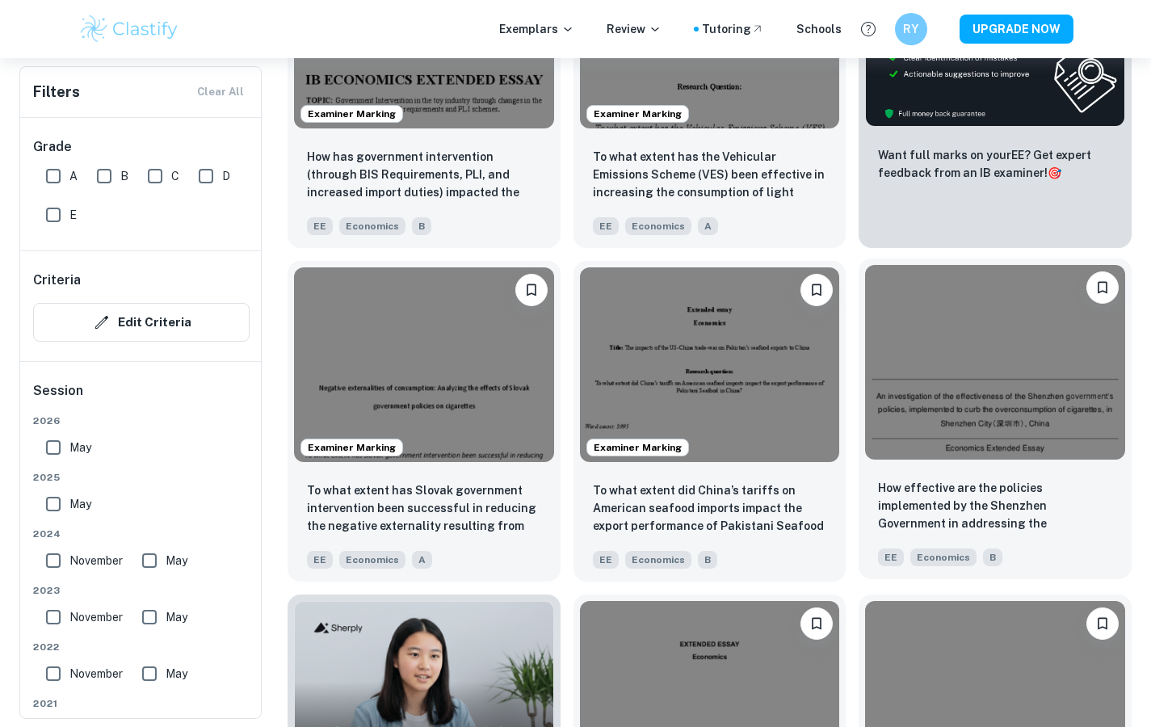
click at [1007, 405] on img at bounding box center [995, 362] width 260 height 195
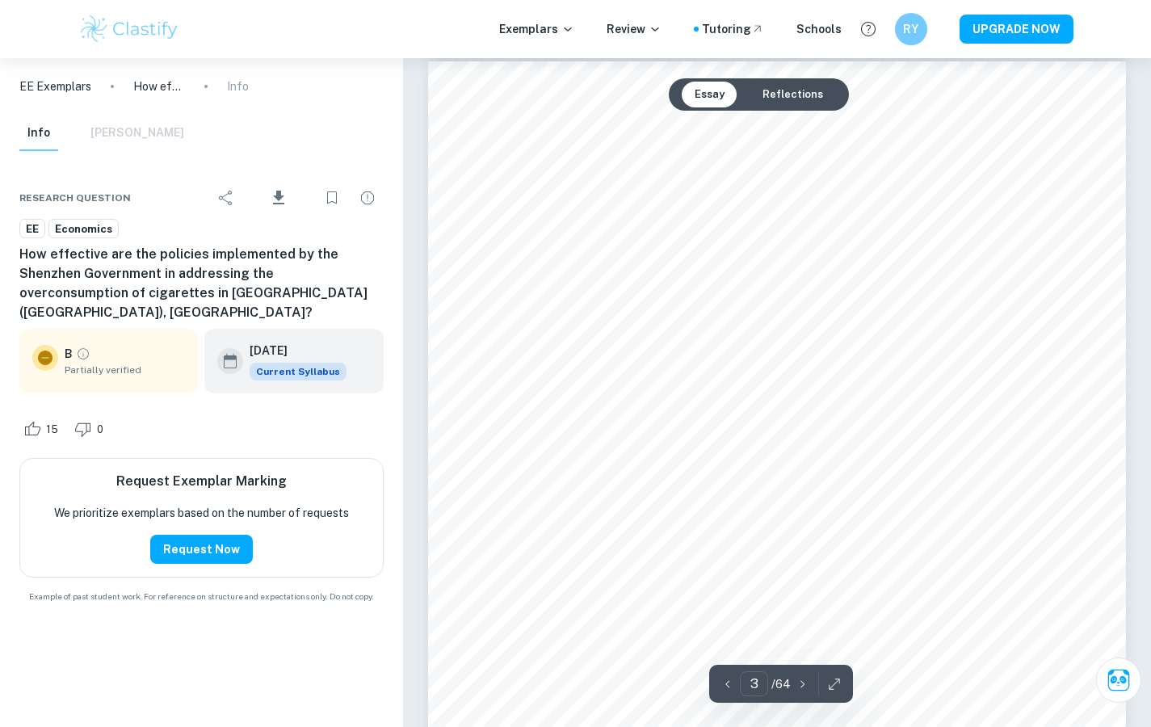
scroll to position [2249, 0]
type input "8"
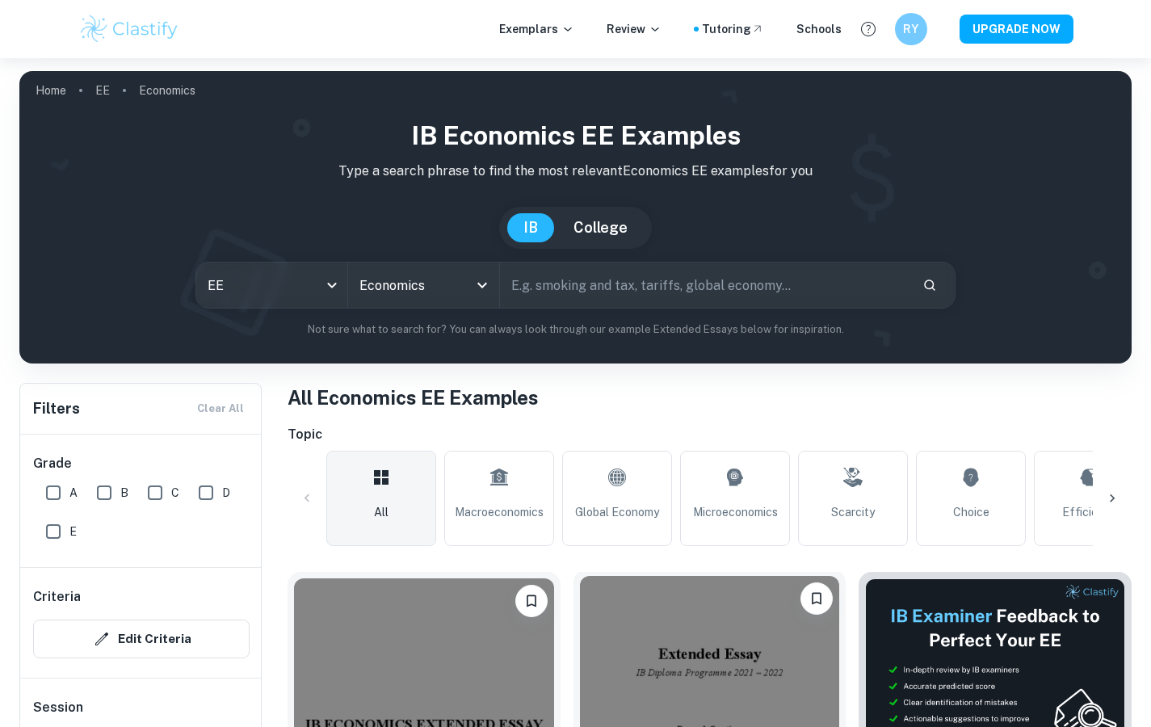
click at [636, 648] on img at bounding box center [710, 673] width 260 height 195
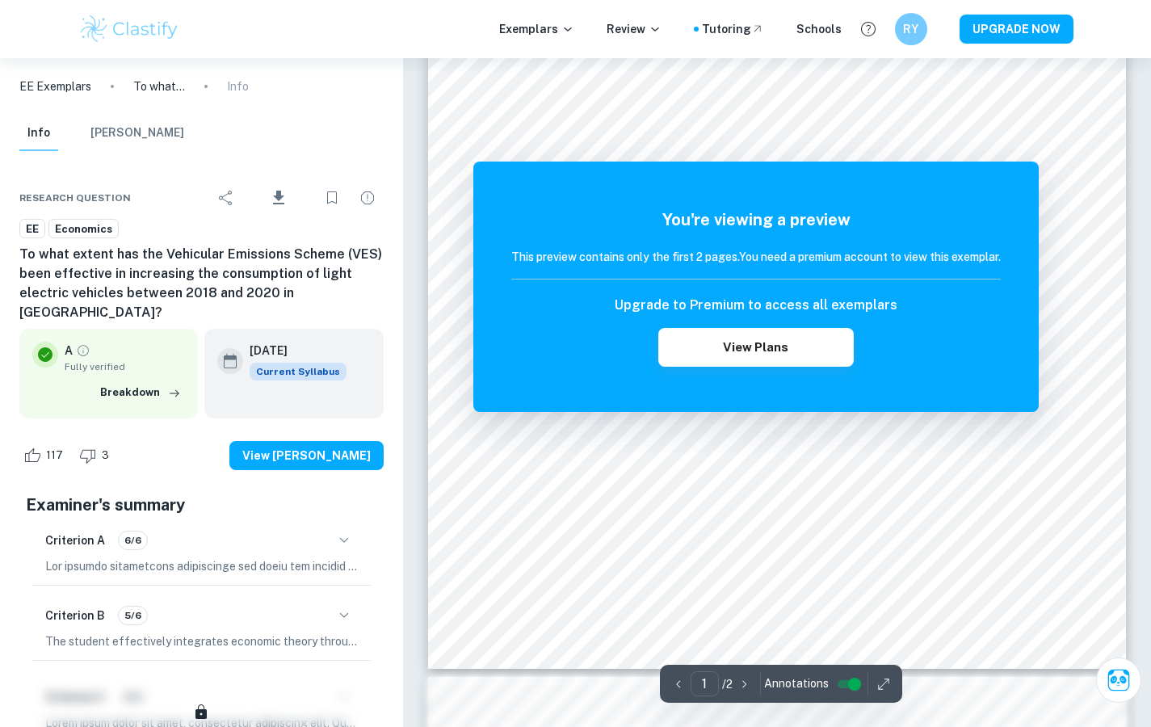
scroll to position [90, 0]
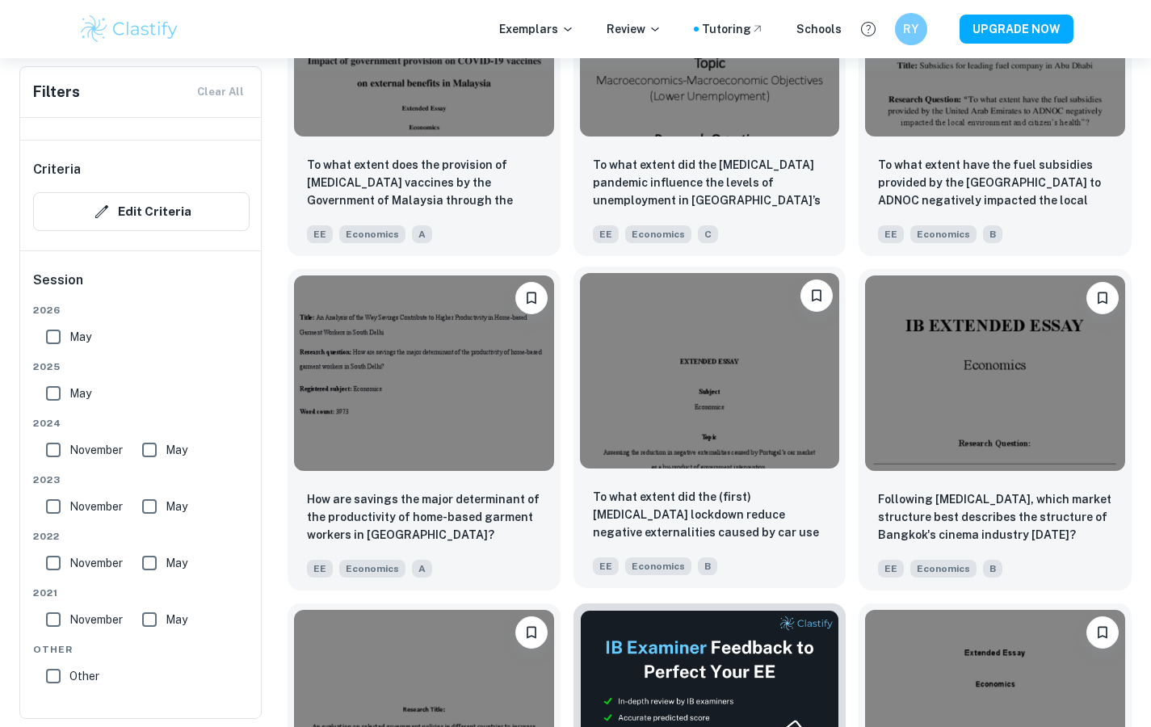
scroll to position [3648, 0]
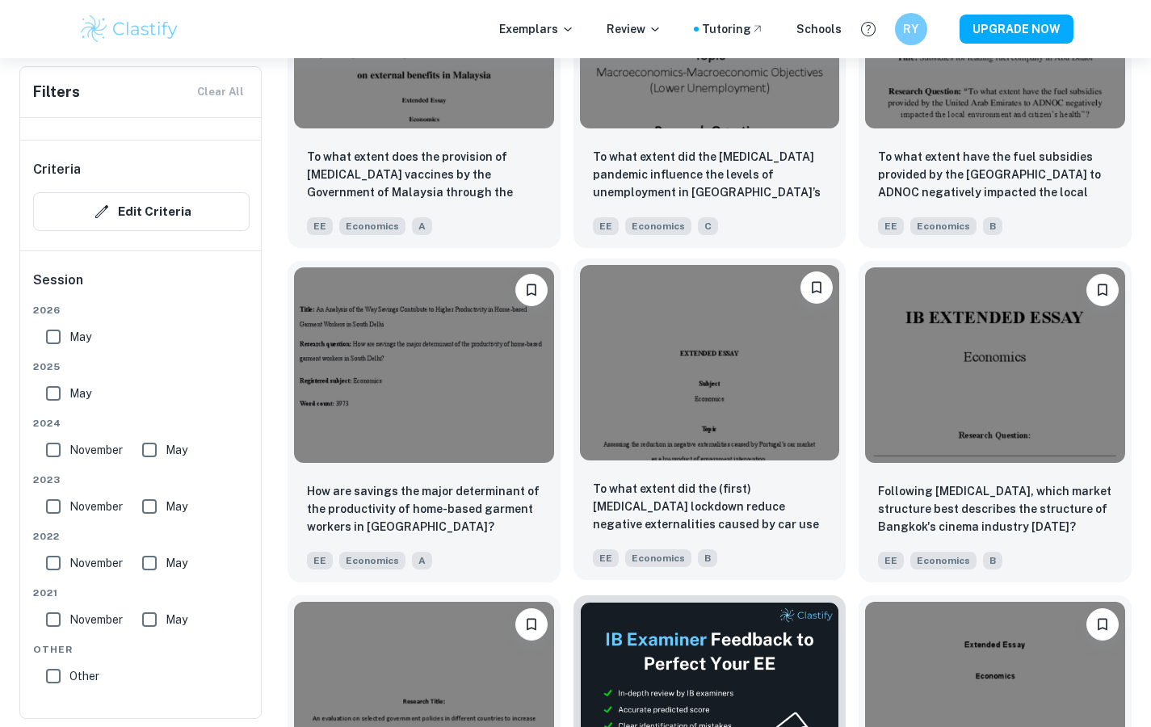
click at [717, 461] on div at bounding box center [709, 362] width 273 height 208
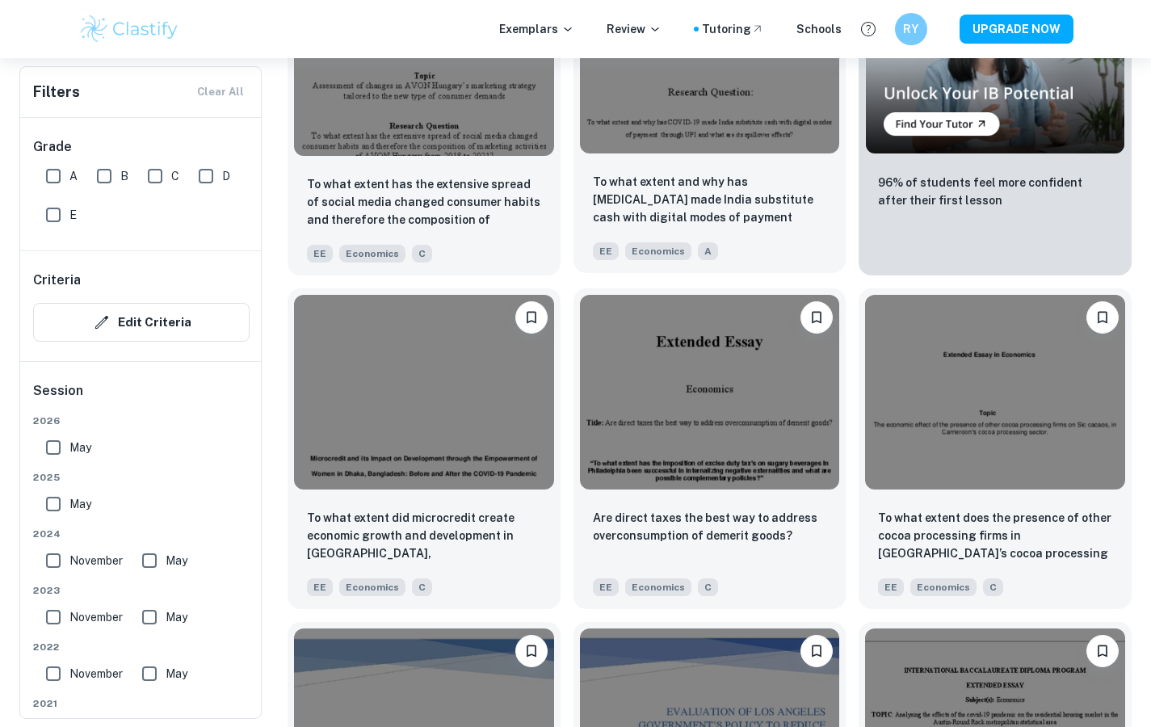
scroll to position [4625, 0]
